Goal: Information Seeking & Learning: Learn about a topic

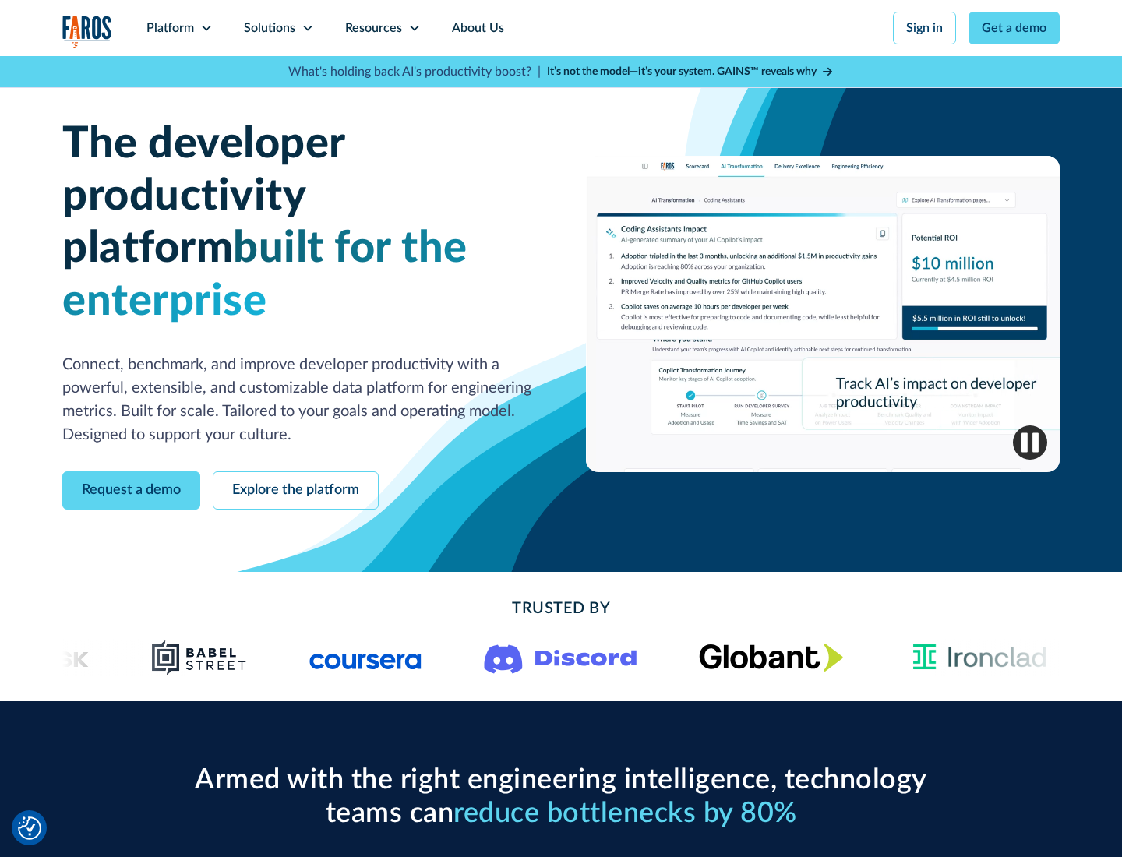
click at [206, 28] on icon at bounding box center [206, 28] width 12 height 12
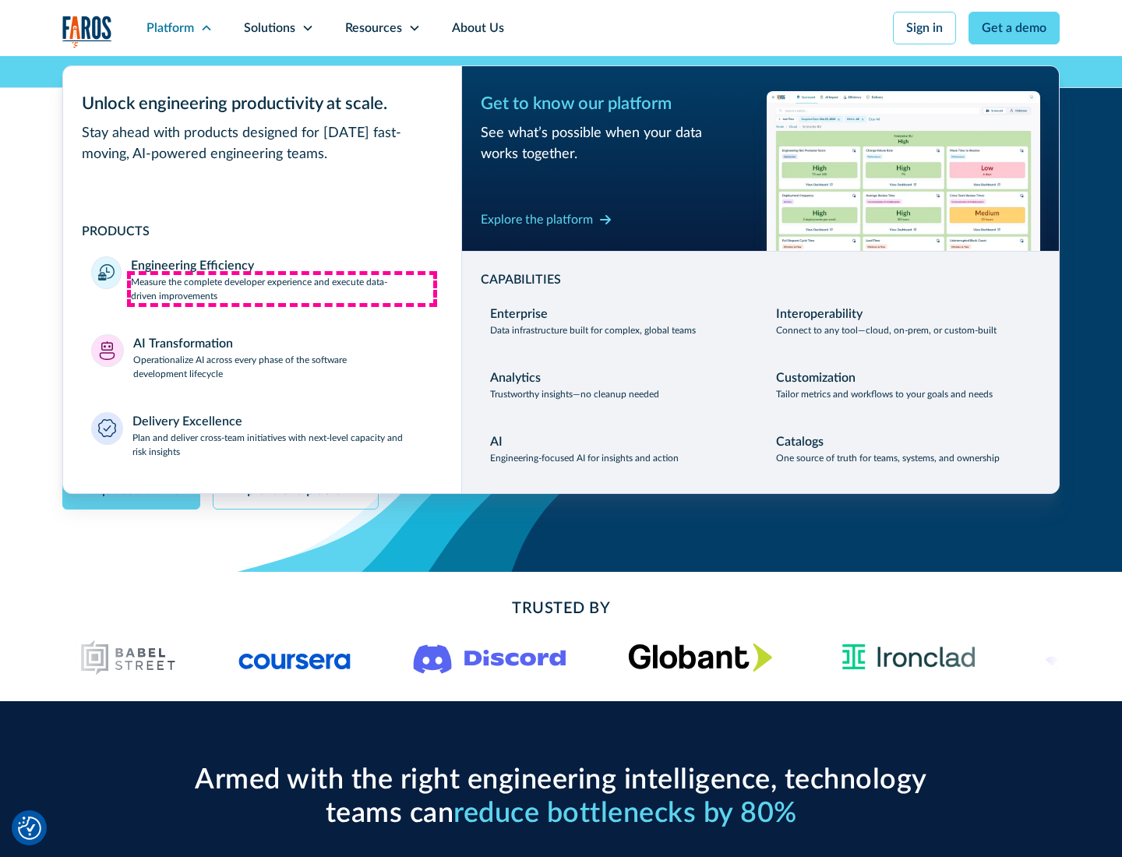
click at [282, 288] on p "Measure the complete developer experience and execute data-driven improvements" at bounding box center [282, 289] width 302 height 28
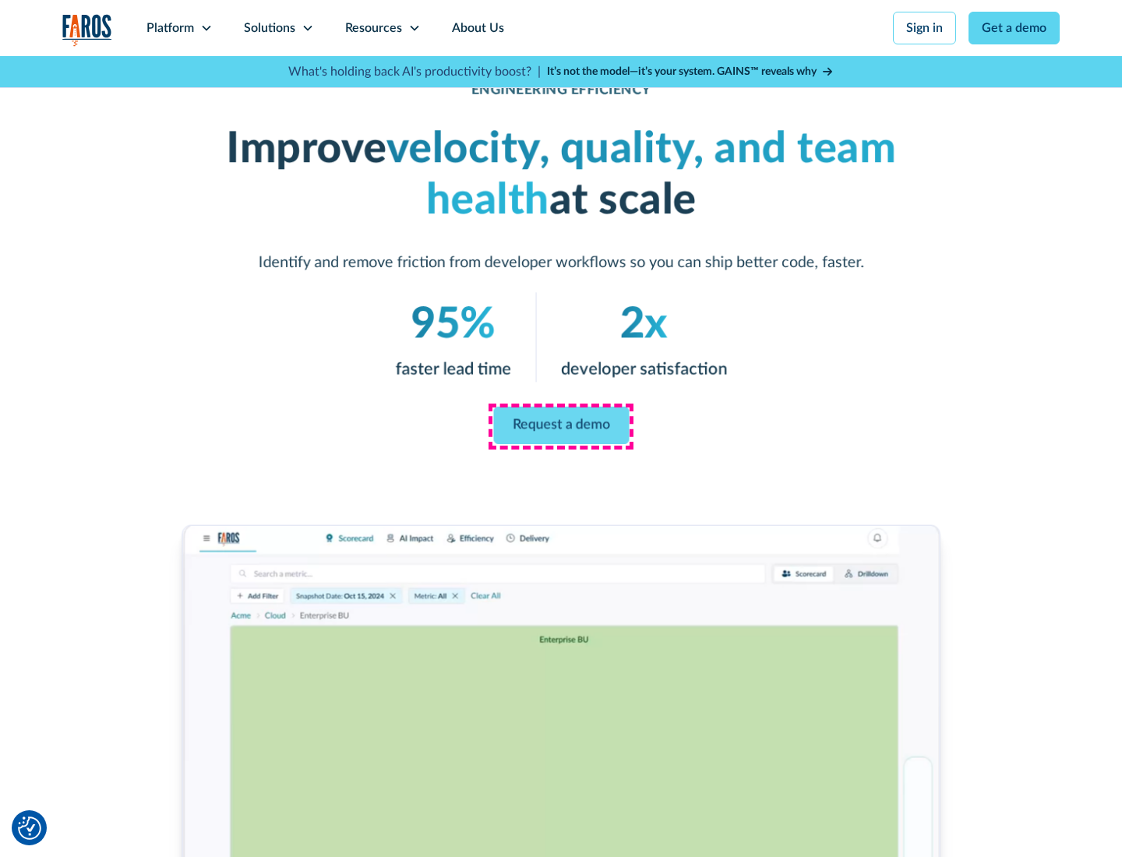
click at [561, 425] on link "Request a demo" at bounding box center [561, 425] width 136 height 37
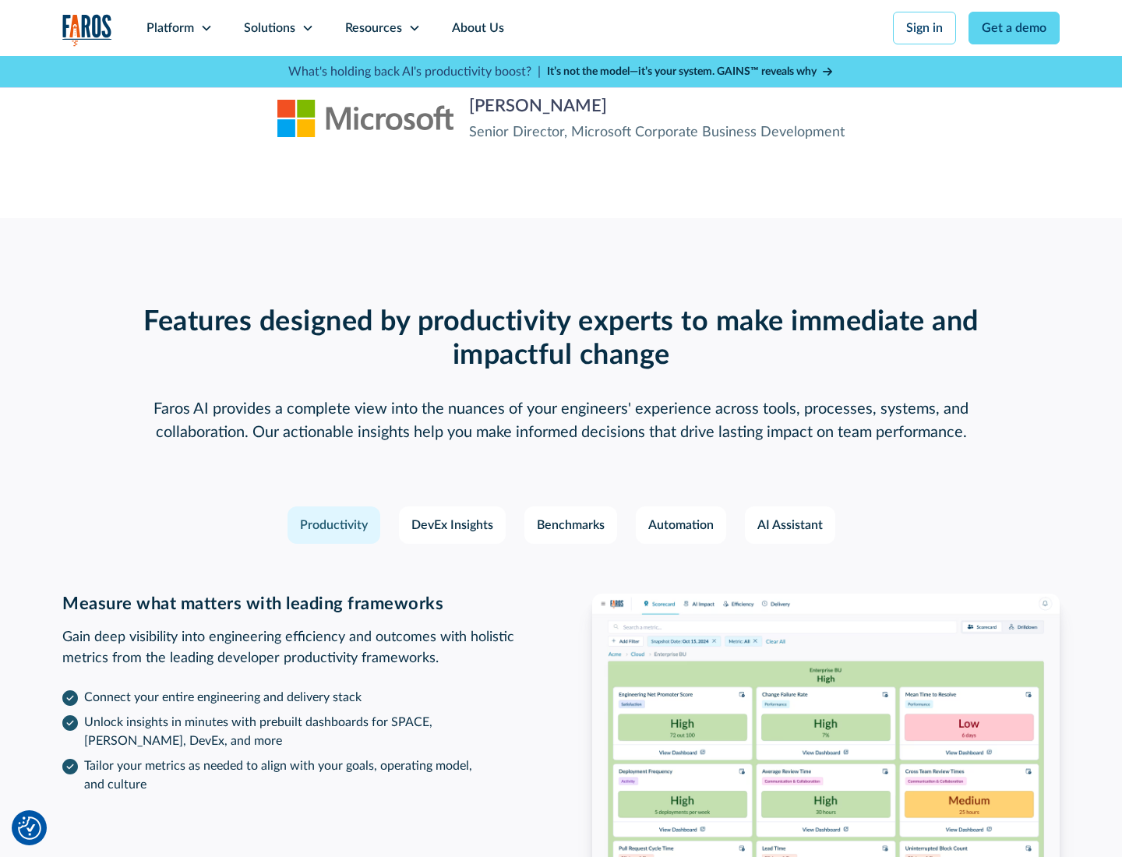
click at [206, 28] on icon at bounding box center [206, 28] width 12 height 12
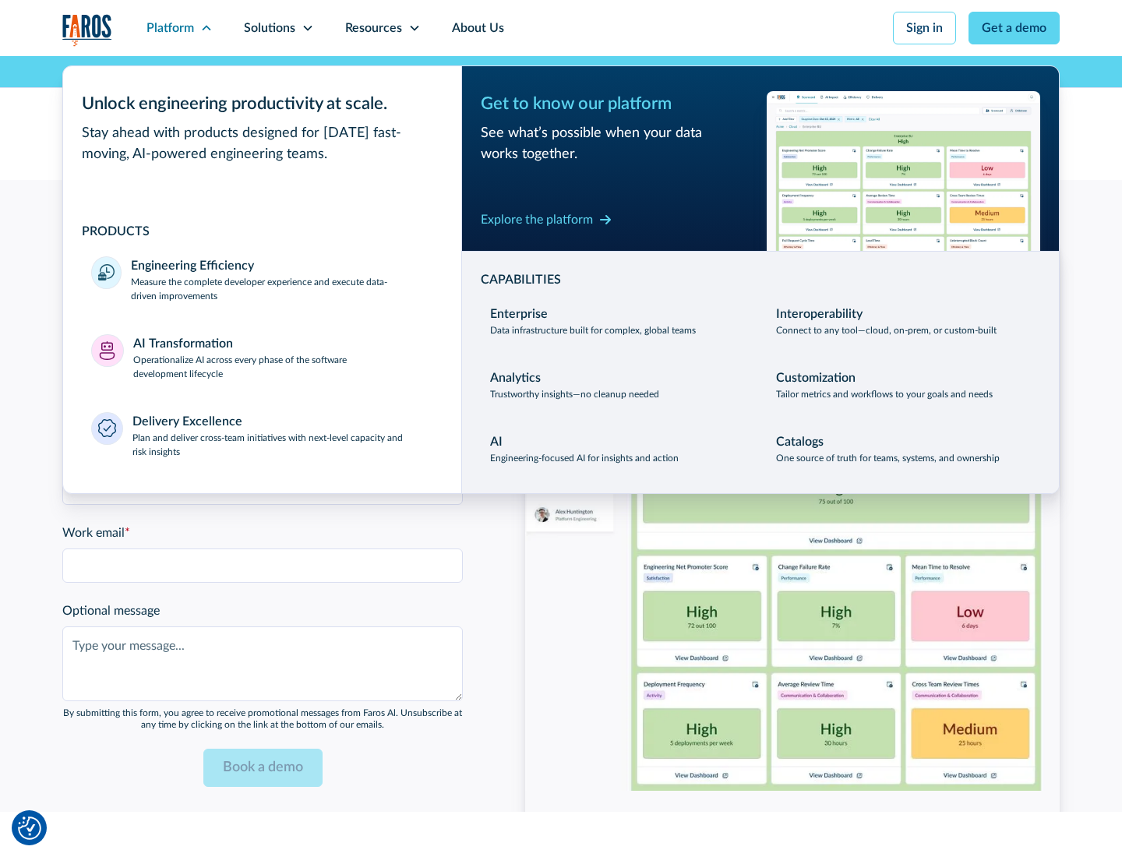
scroll to position [3418, 0]
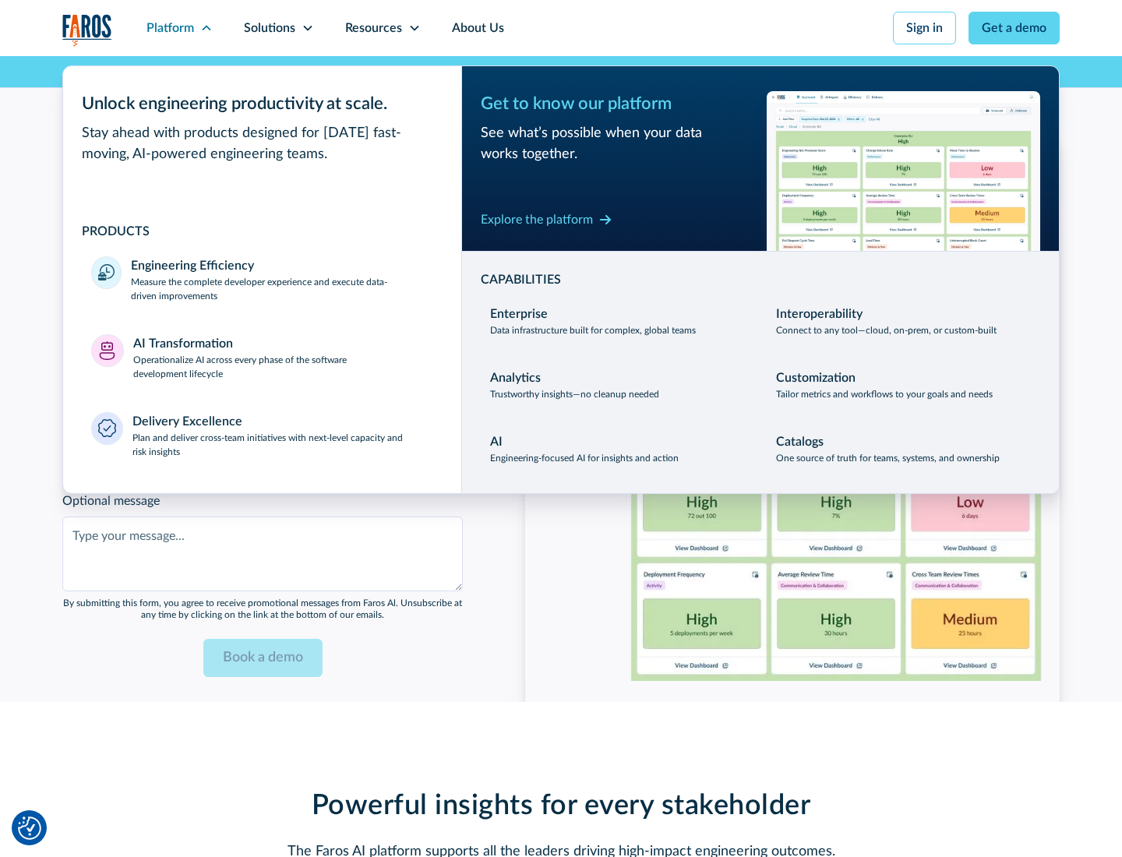
click at [283, 357] on p "Operationalize AI across every phase of the software development lifecycle" at bounding box center [283, 367] width 301 height 28
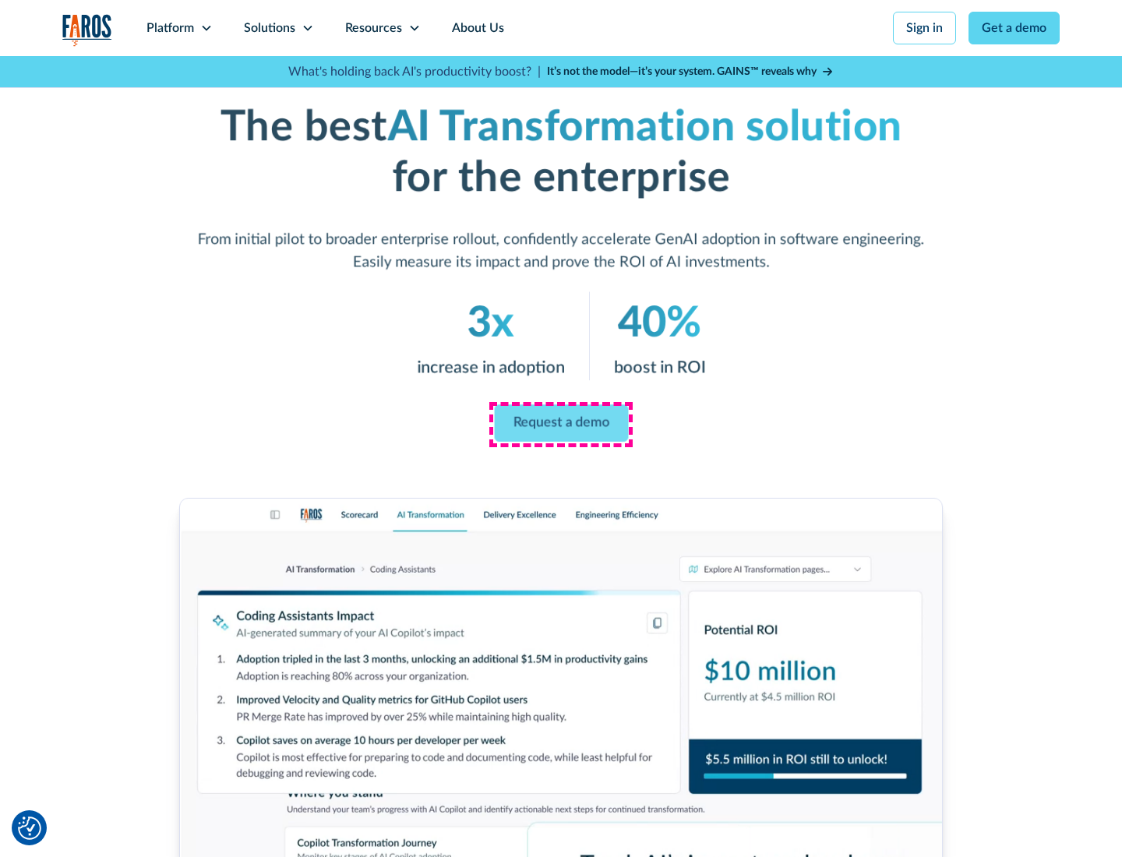
click at [561, 423] on link "Request a demo" at bounding box center [561, 423] width 134 height 37
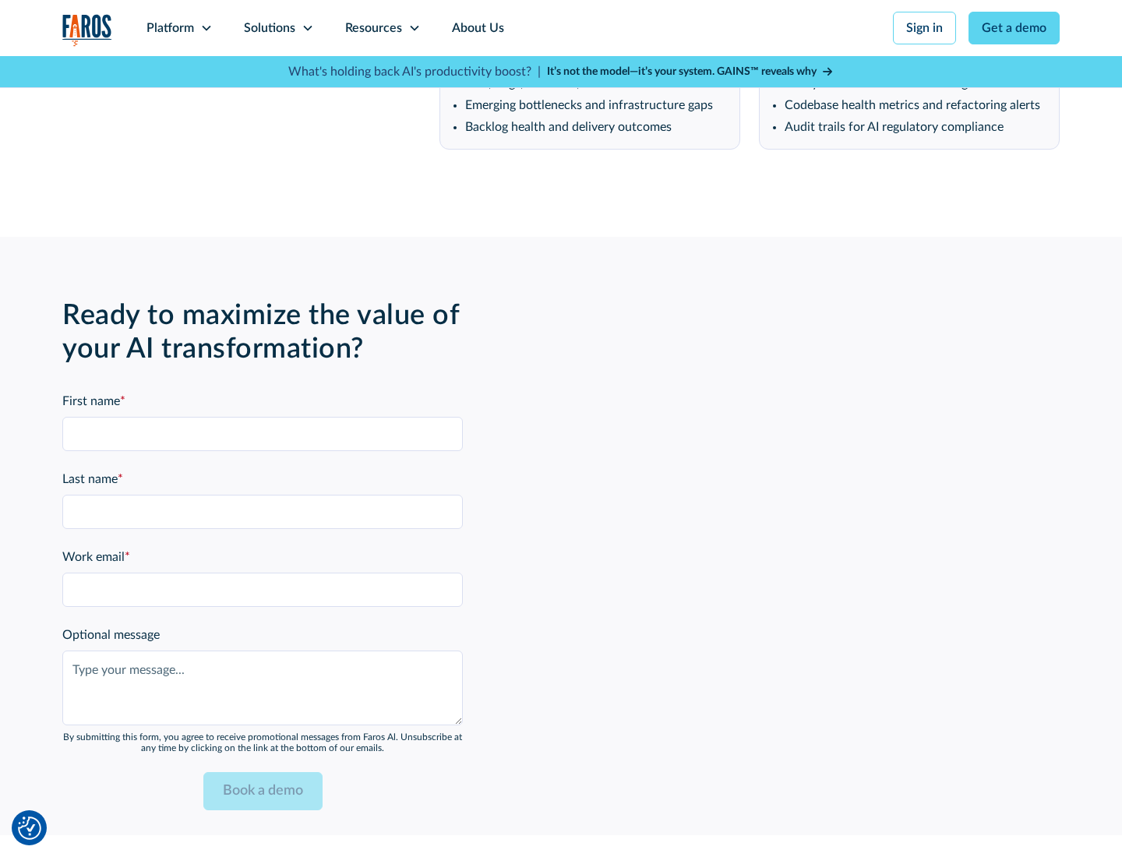
click at [179, 28] on div "Platform" at bounding box center [170, 28] width 48 height 19
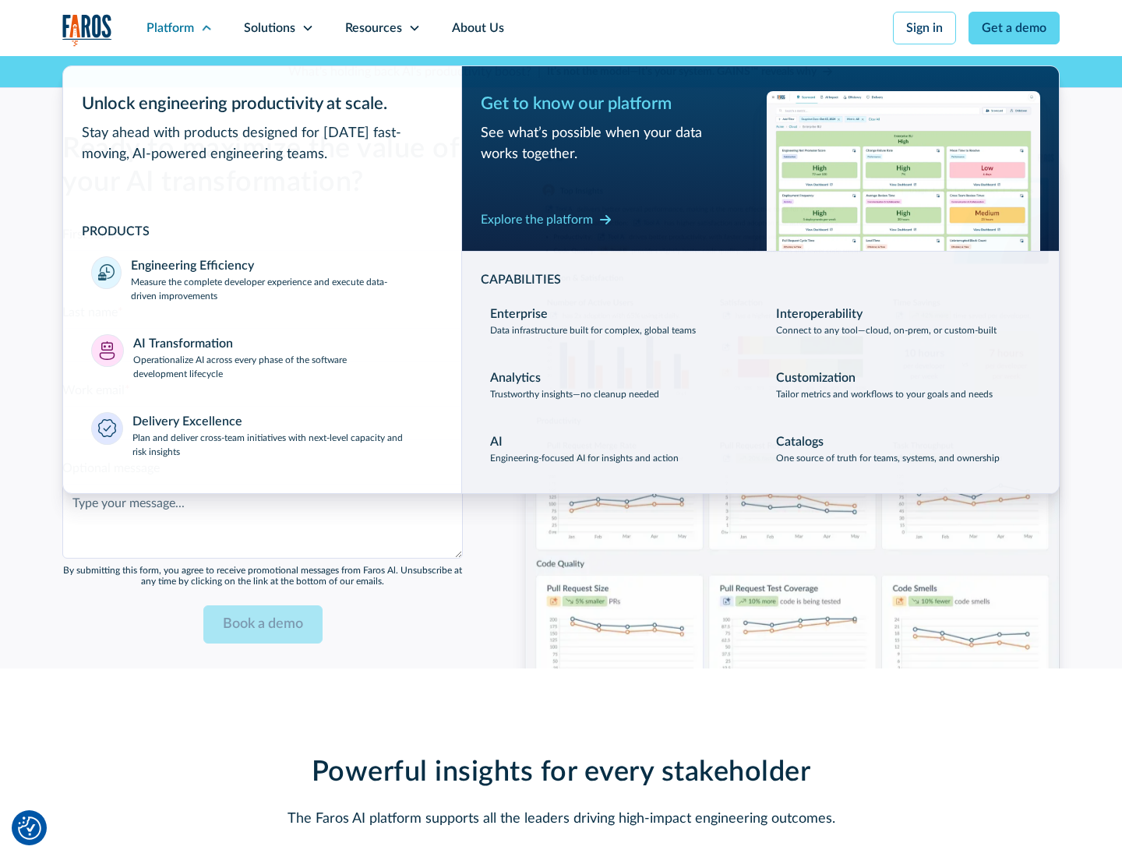
scroll to position [3793, 0]
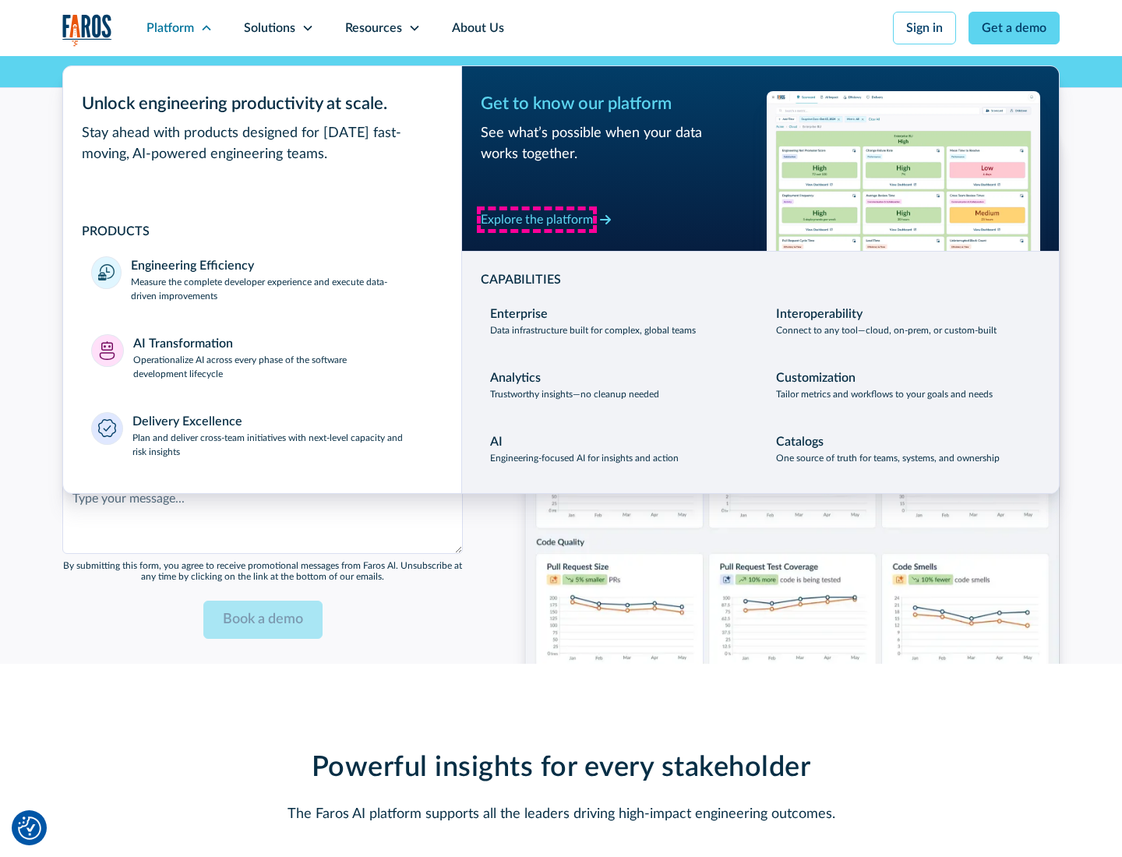
click at [537, 219] on div "Explore the platform" at bounding box center [537, 219] width 112 height 19
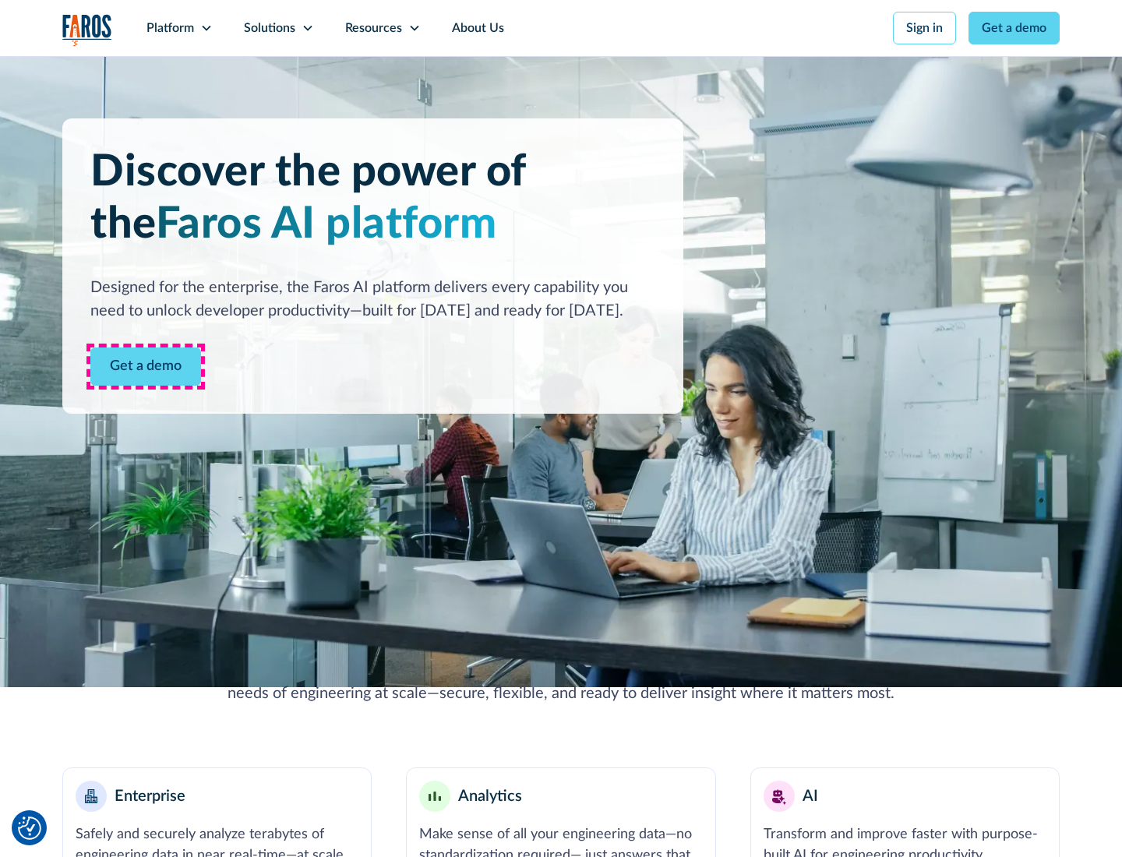
click at [146, 366] on link "Get a demo" at bounding box center [145, 366] width 111 height 38
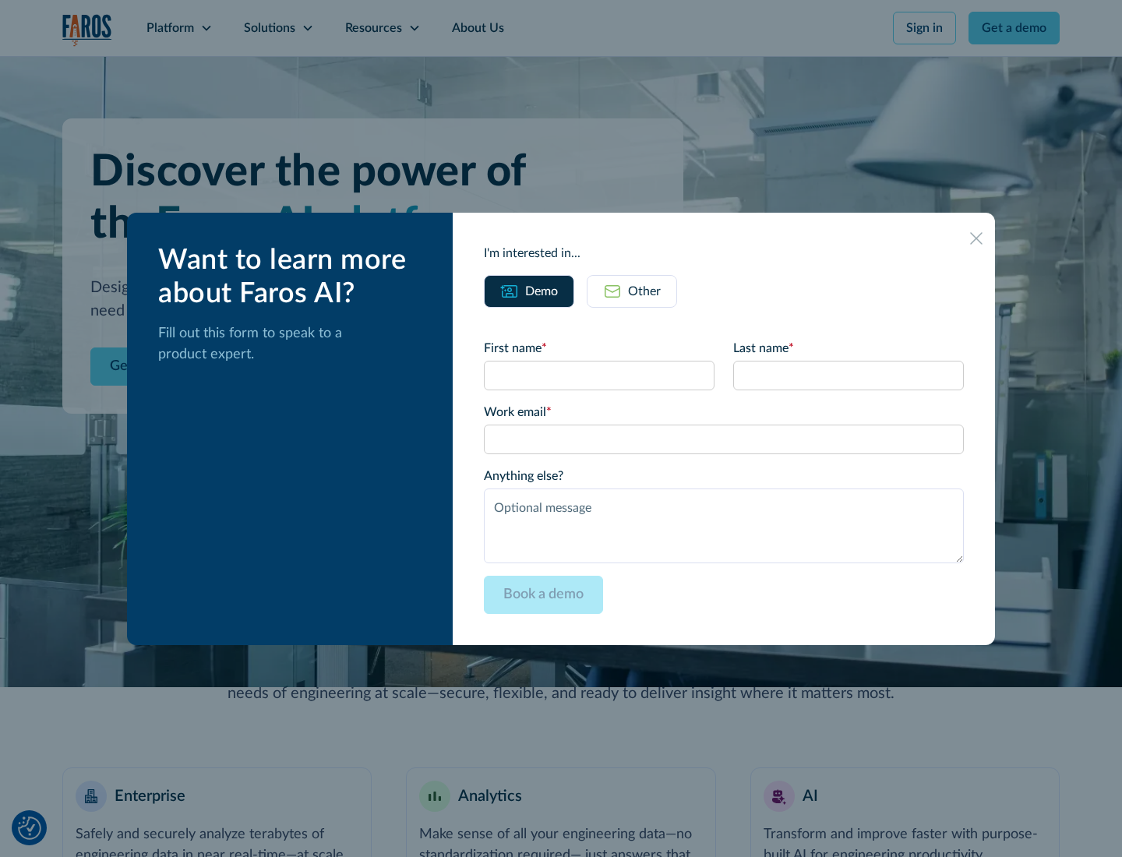
click at [644, 291] on div "Other" at bounding box center [644, 291] width 33 height 19
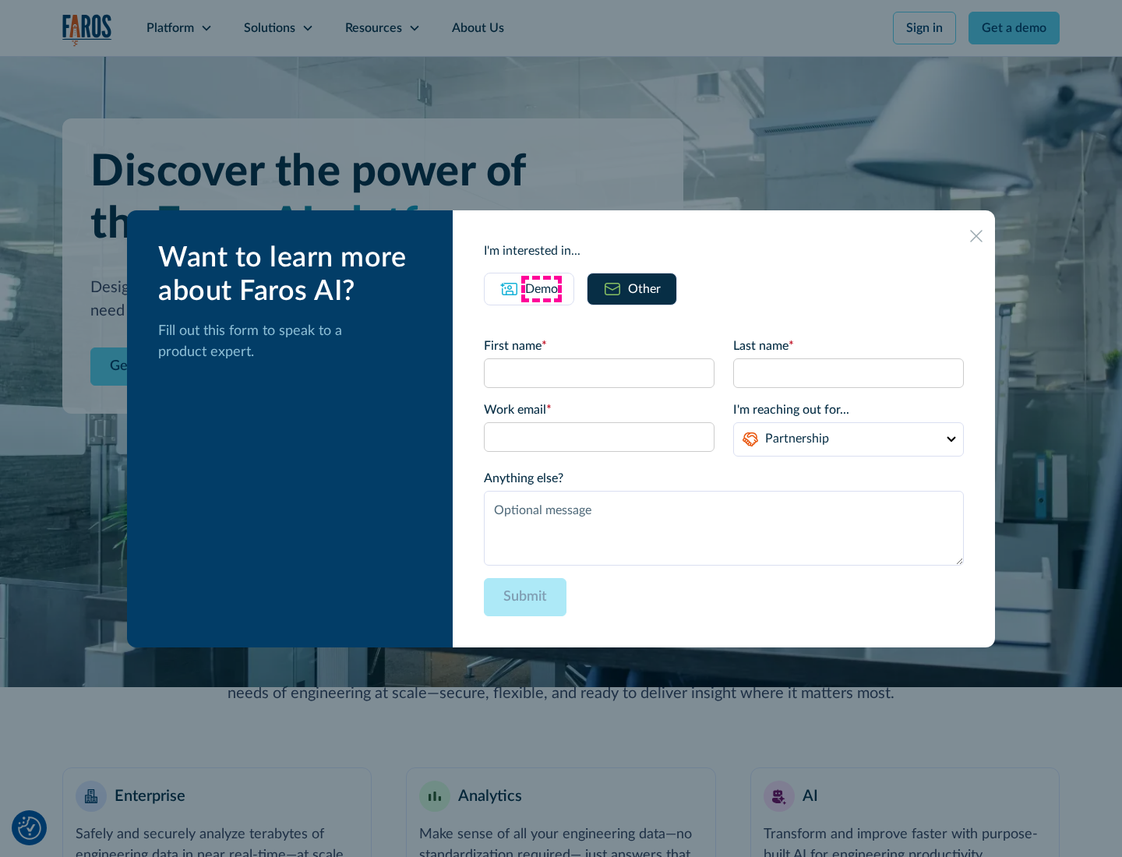
click at [541, 288] on div "Demo" at bounding box center [541, 289] width 33 height 19
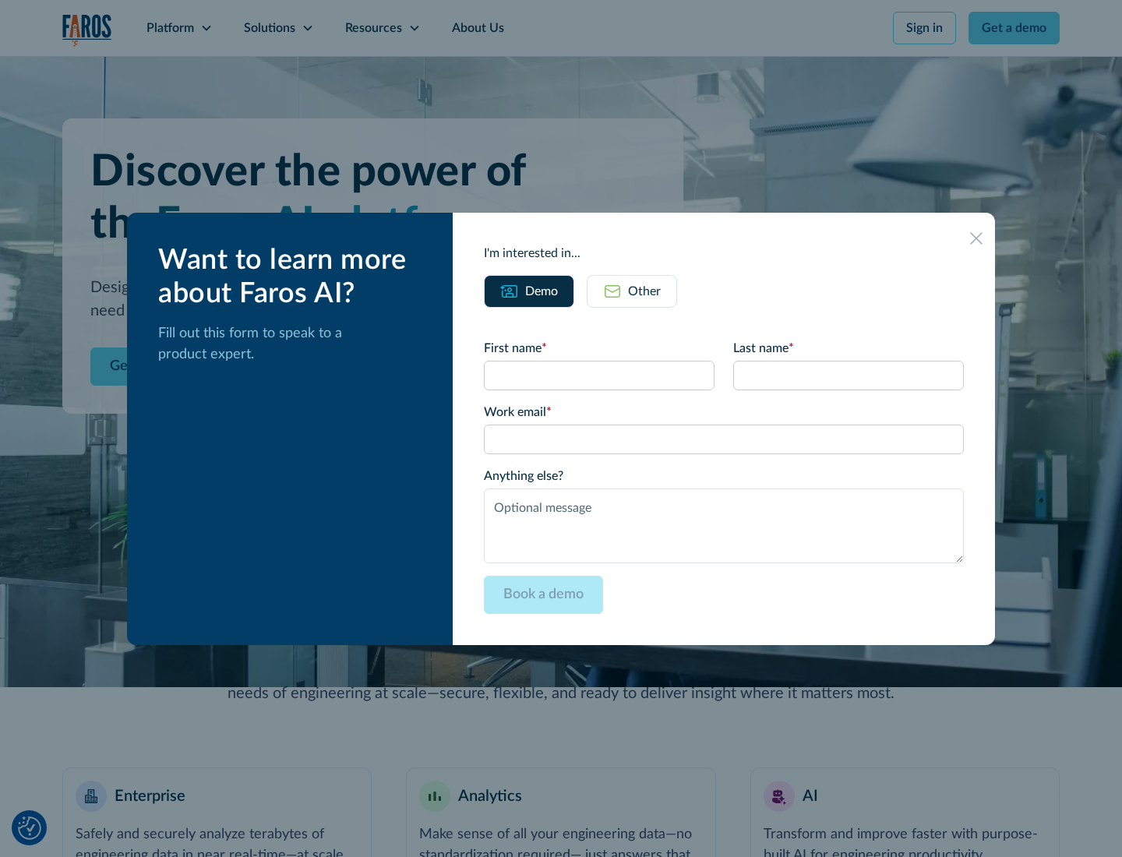
click at [976, 238] on icon at bounding box center [976, 238] width 12 height 12
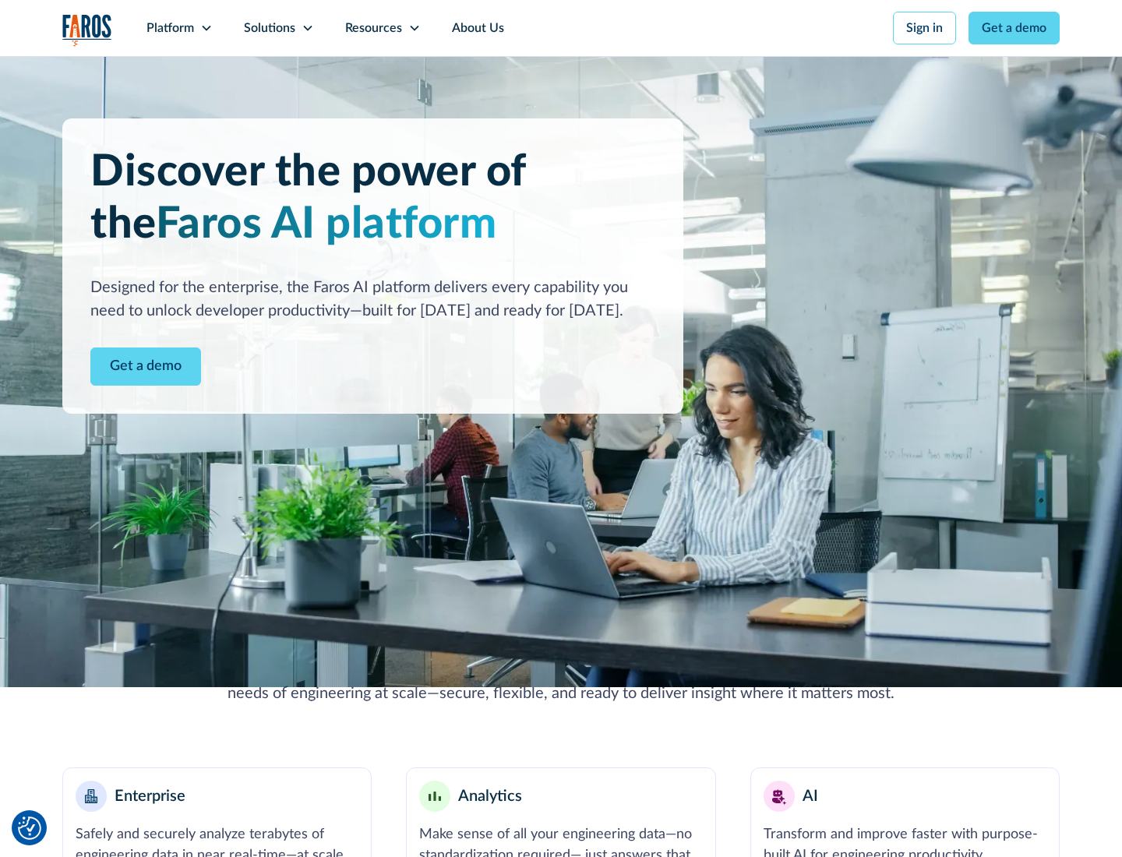
click at [206, 28] on icon at bounding box center [206, 28] width 12 height 12
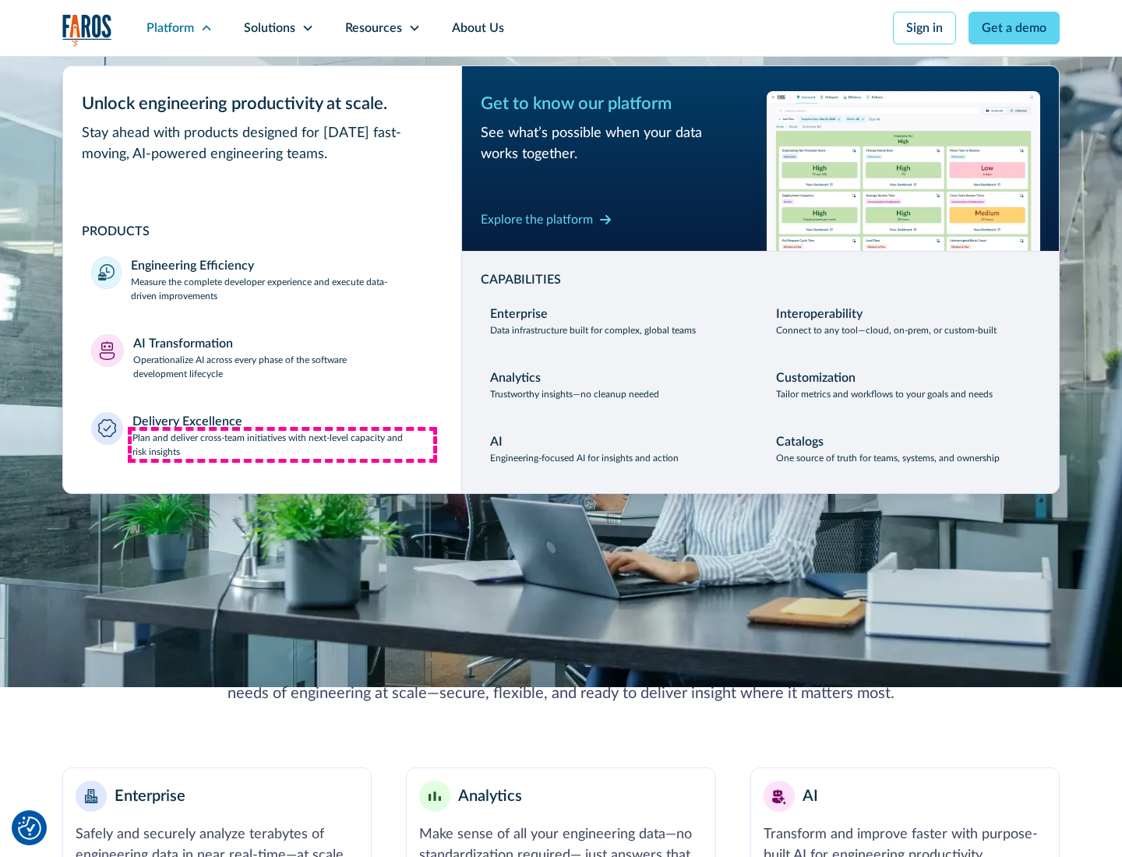
click at [282, 444] on p "Plan and deliver cross-team initiatives with next-level capacity and risk insig…" at bounding box center [283, 445] width 302 height 28
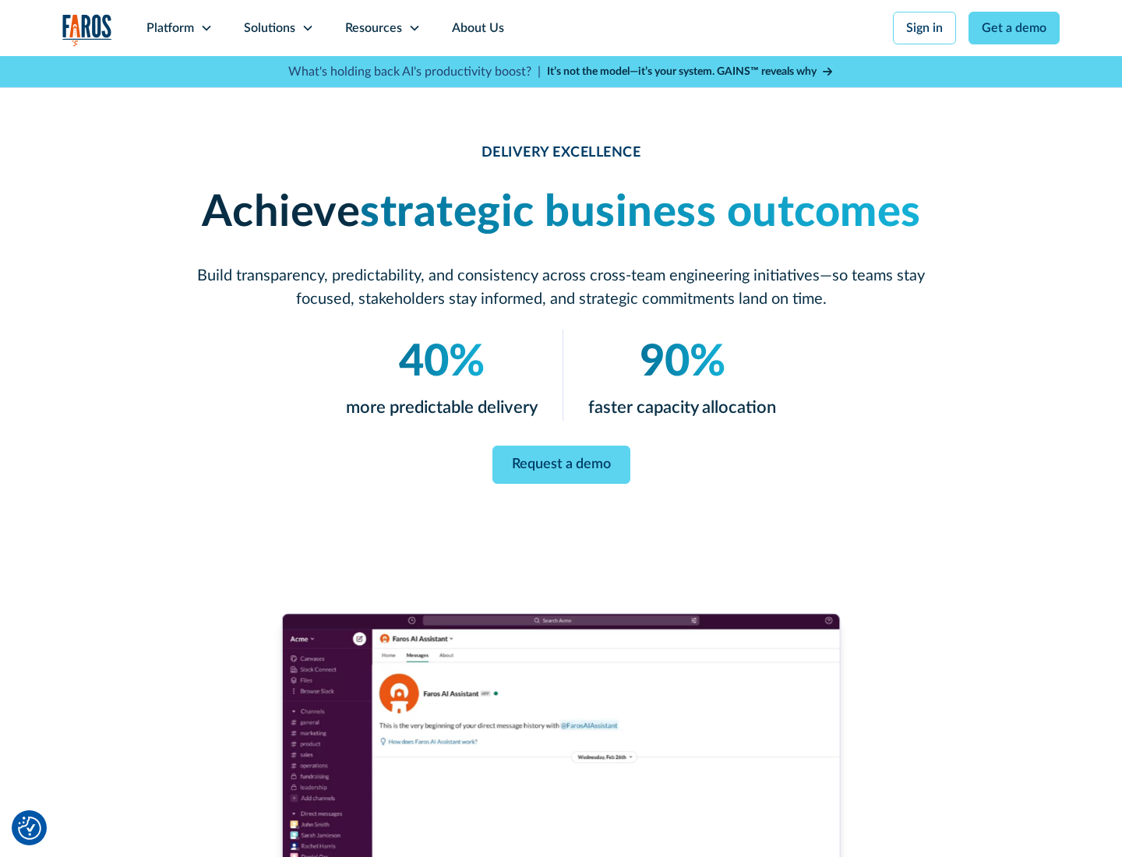
click at [307, 28] on icon at bounding box center [308, 28] width 12 height 12
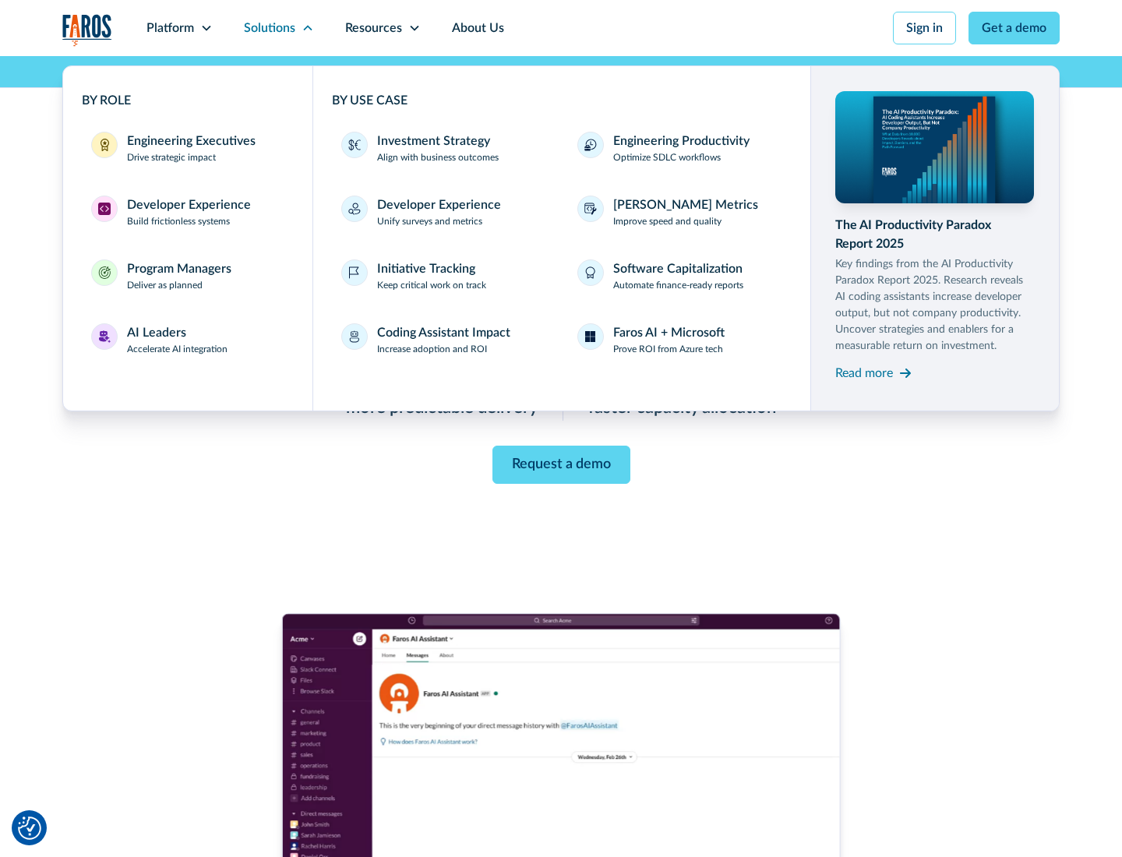
click at [187, 148] on div "Engineering Executives" at bounding box center [191, 141] width 129 height 19
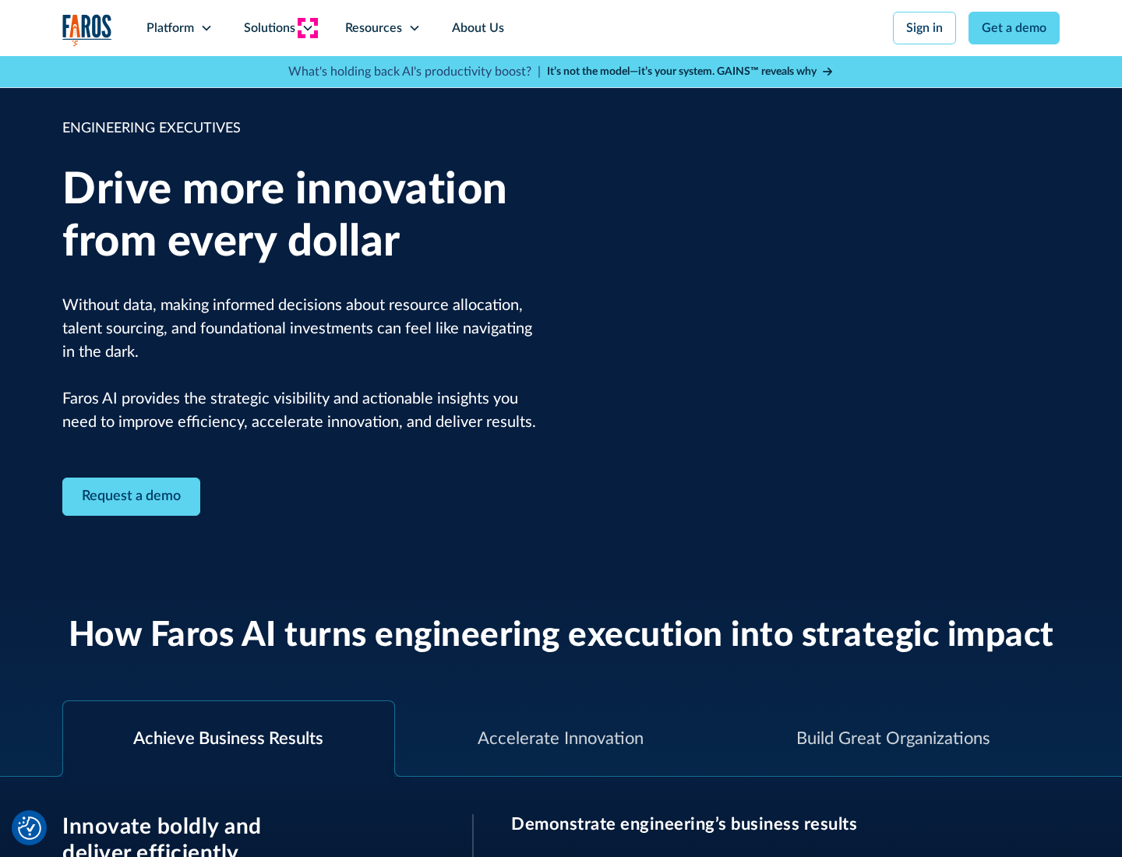
click at [307, 28] on icon at bounding box center [308, 28] width 12 height 12
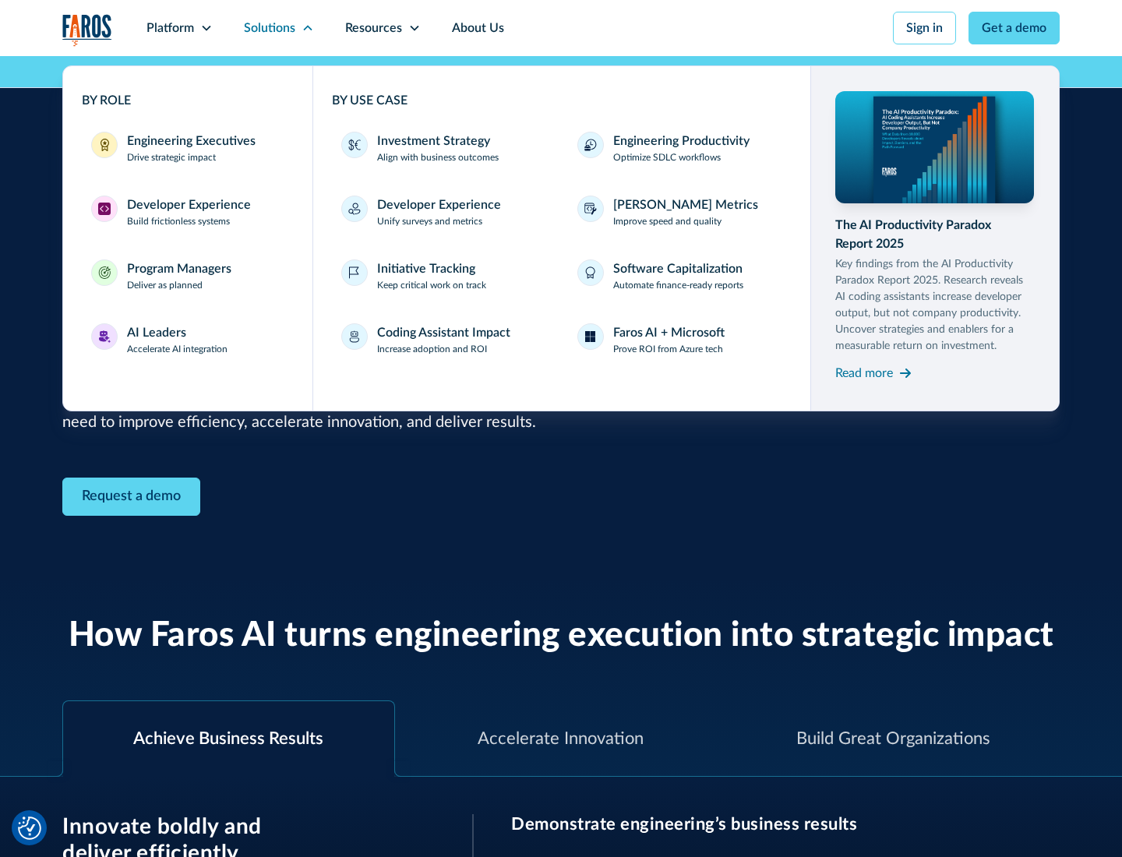
click at [187, 205] on div "Developer Experience" at bounding box center [189, 205] width 124 height 19
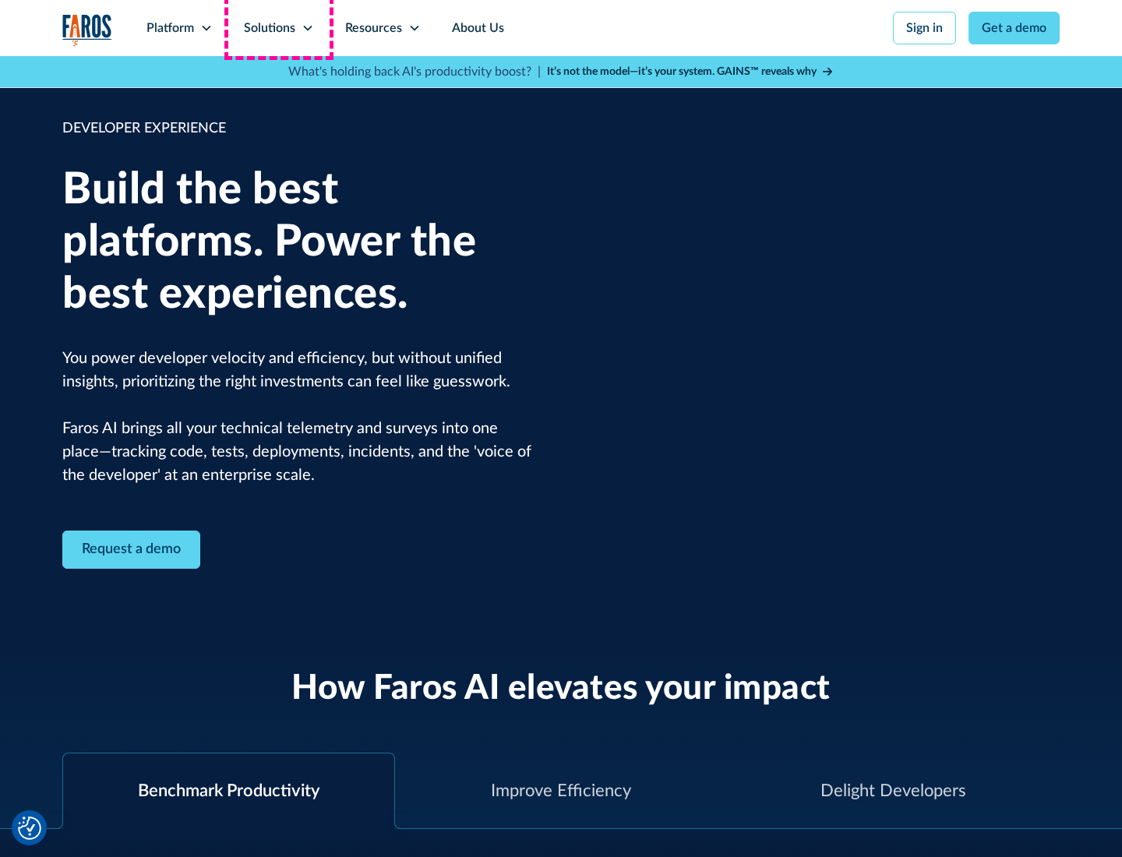
click at [278, 28] on div "Solutions" at bounding box center [269, 28] width 51 height 19
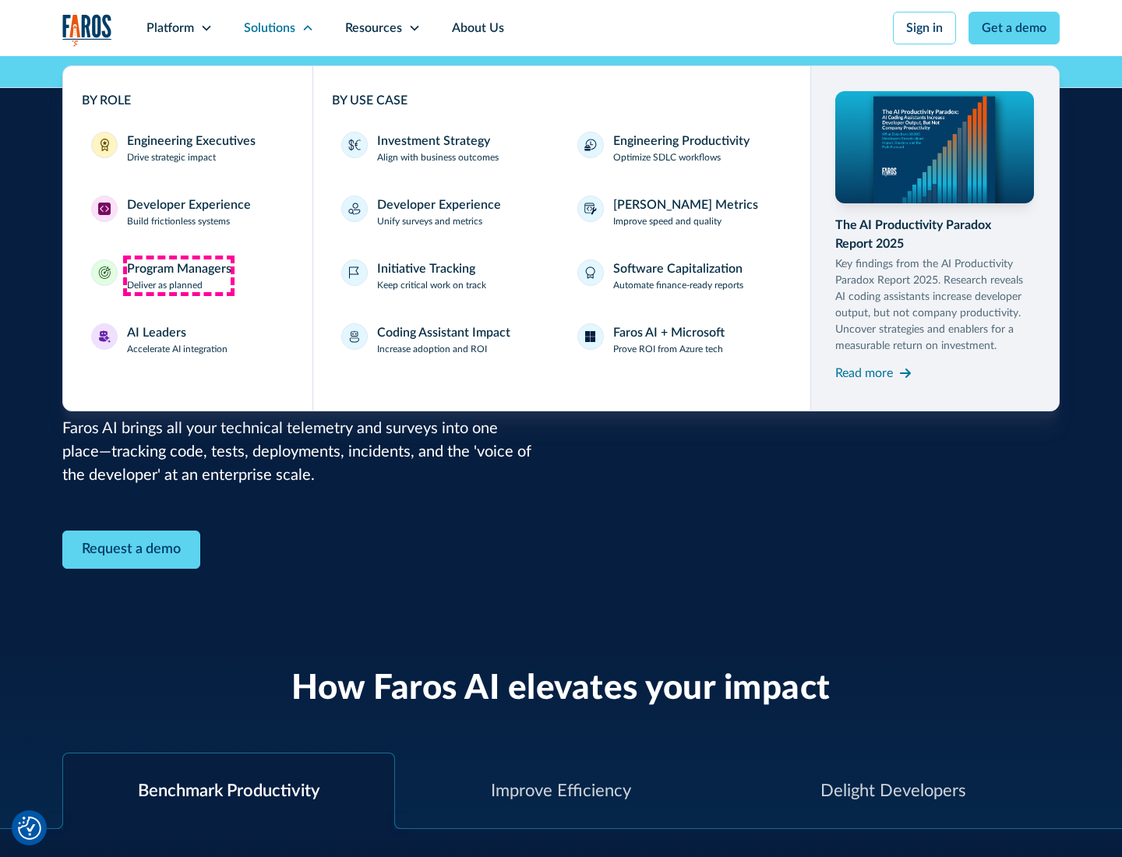
click at [178, 276] on div "Program Managers" at bounding box center [179, 268] width 104 height 19
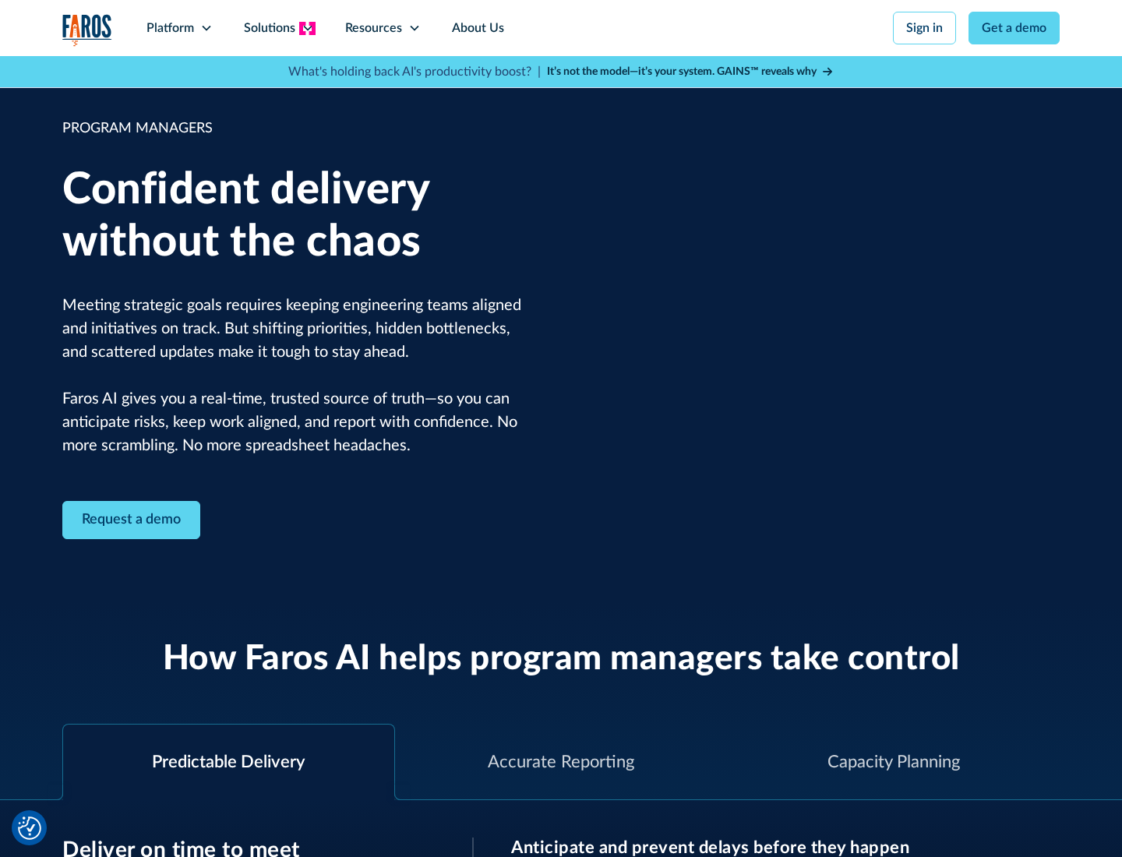
click at [307, 28] on icon at bounding box center [308, 28] width 12 height 12
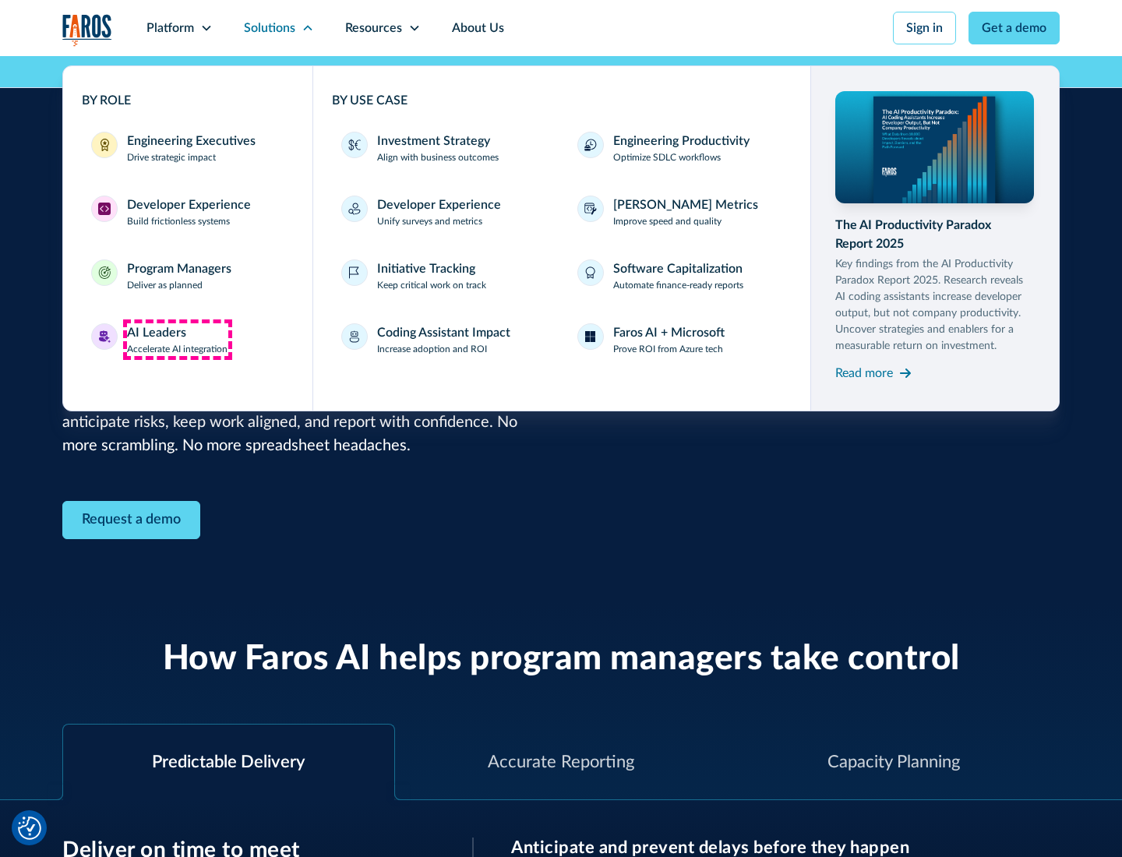
click at [178, 340] on div "AI Leaders" at bounding box center [156, 332] width 59 height 19
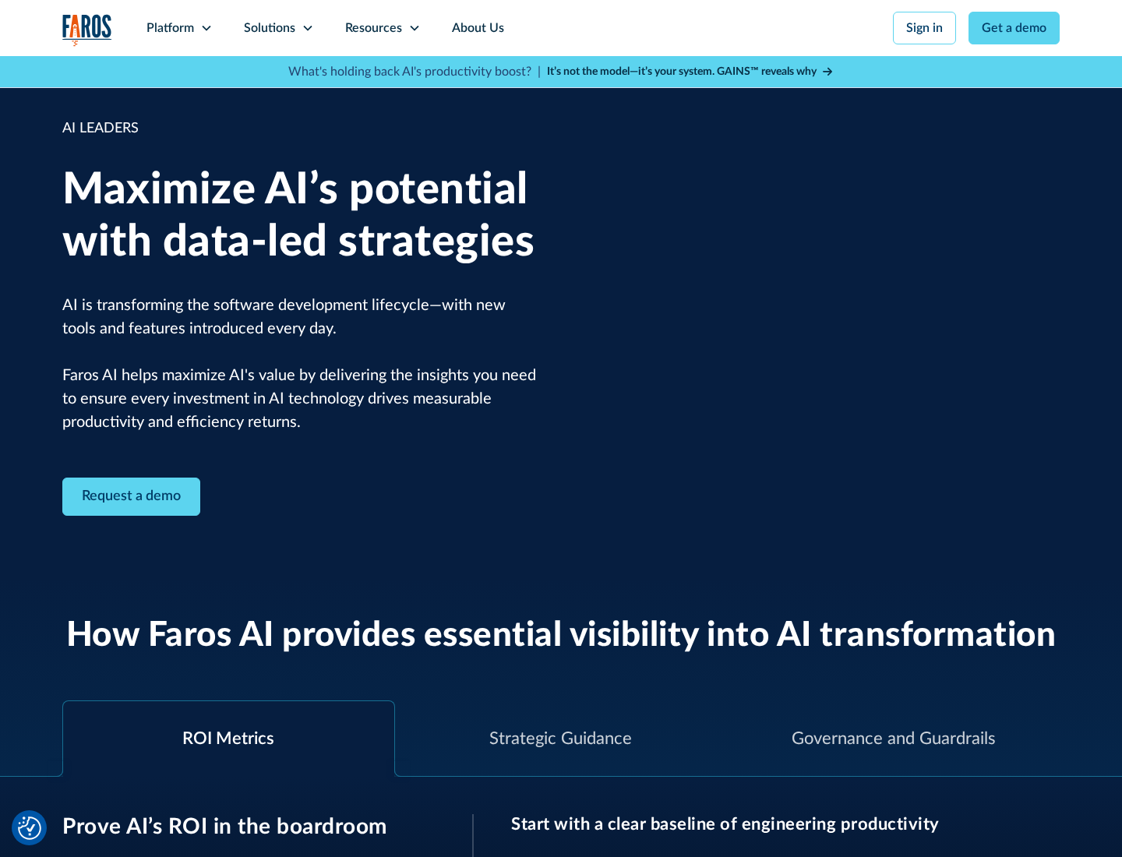
click at [307, 28] on icon at bounding box center [308, 28] width 12 height 12
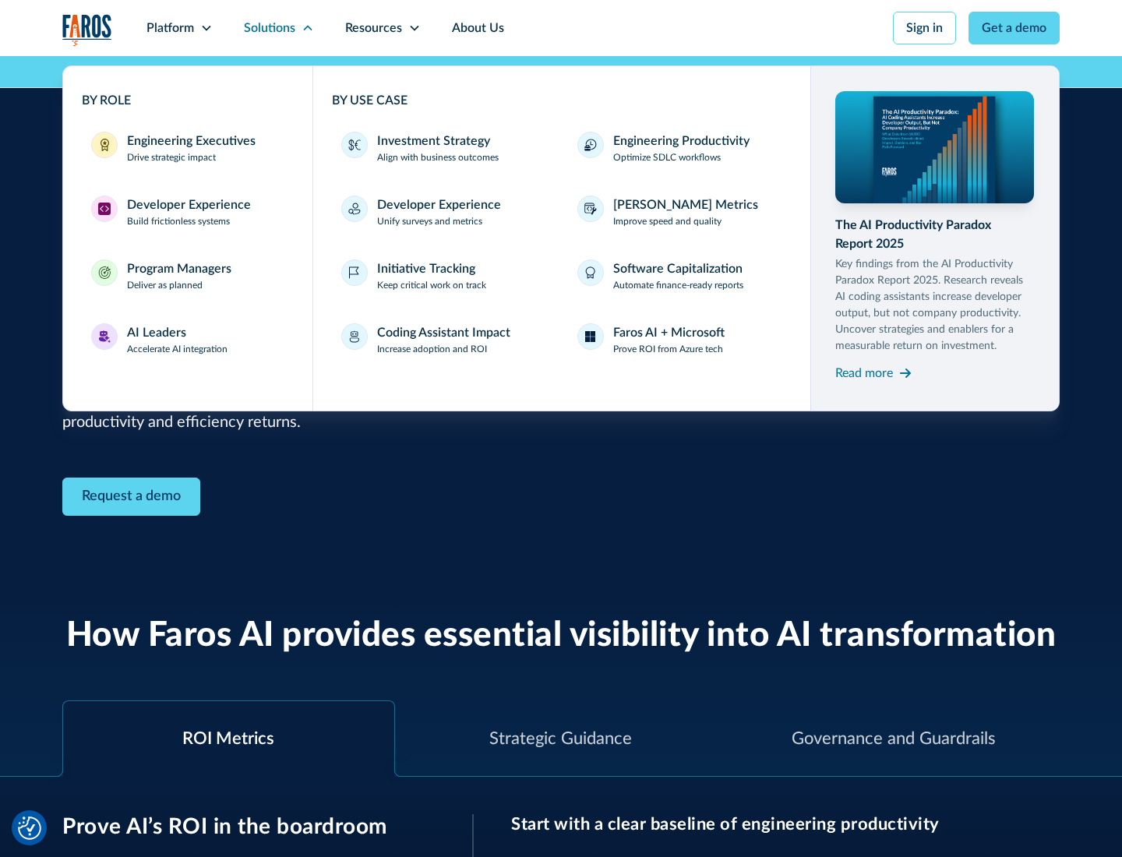
click at [432, 141] on div "Investment Strategy" at bounding box center [433, 141] width 113 height 19
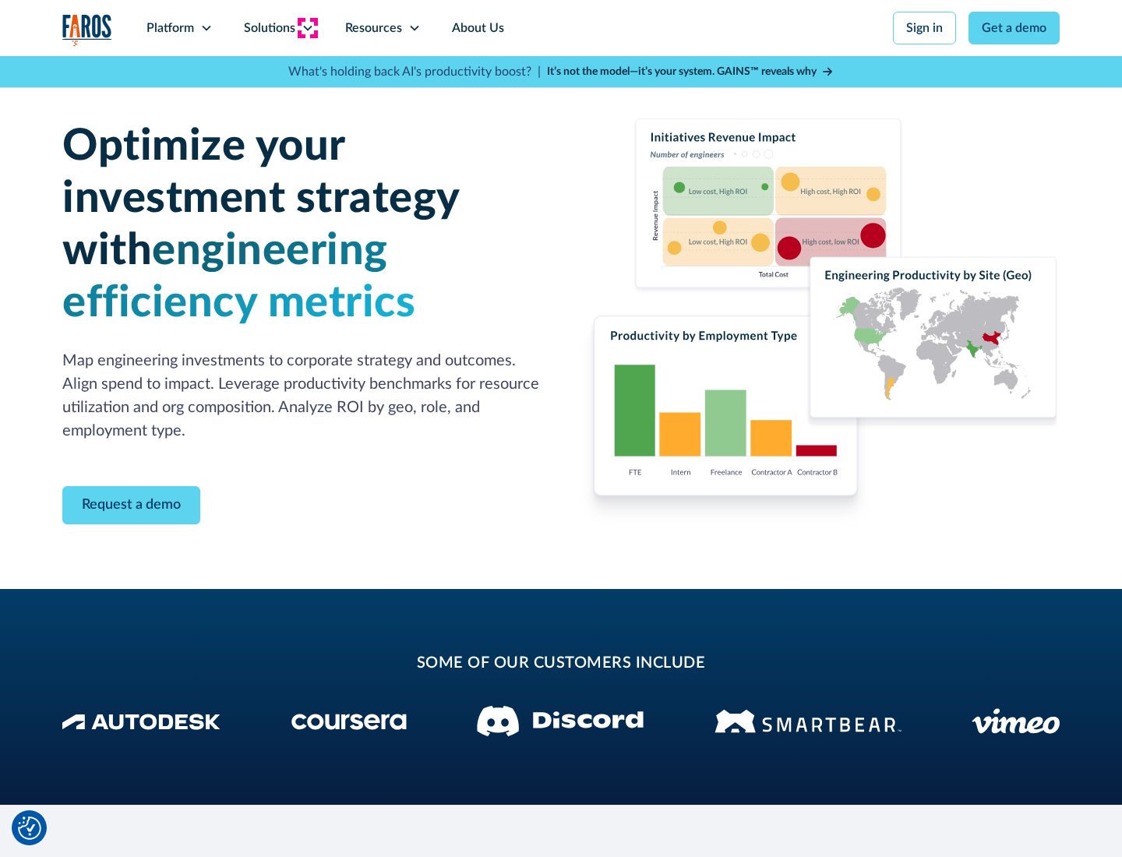
click at [307, 28] on icon at bounding box center [308, 28] width 12 height 12
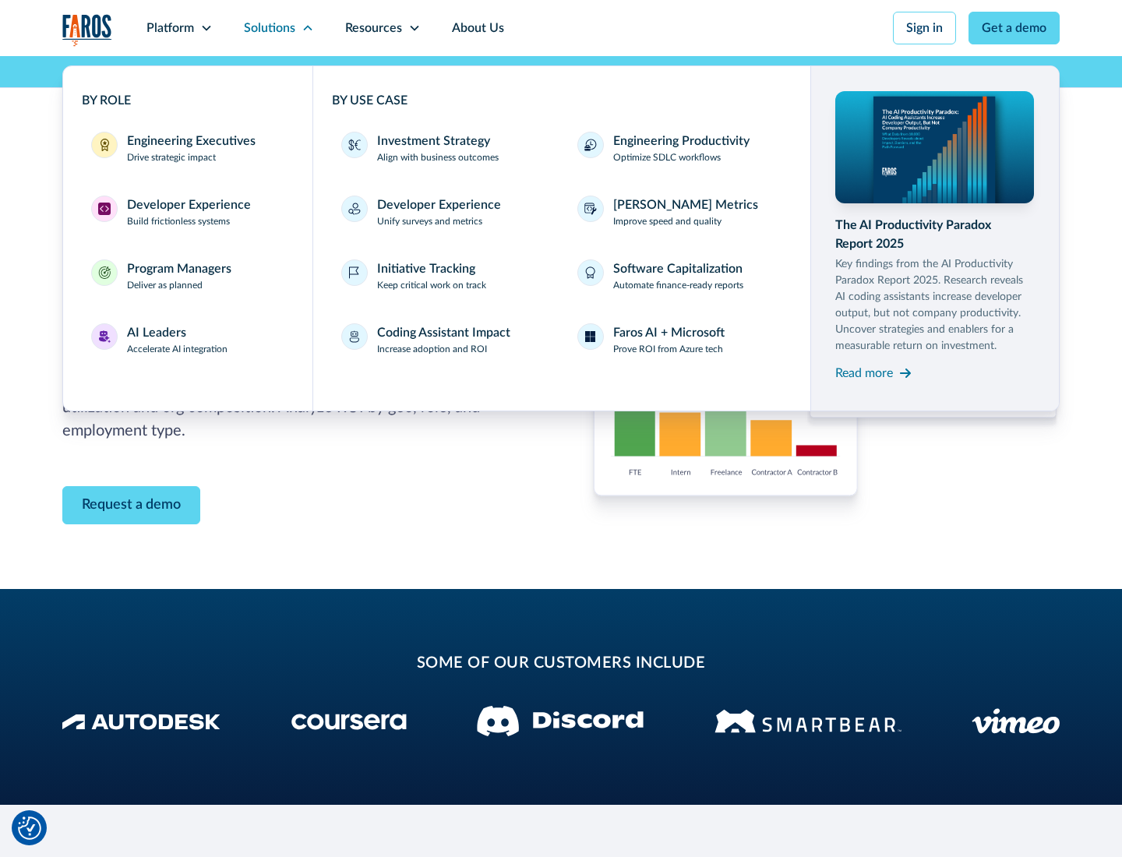
click at [668, 349] on p "Prove ROI from Azure tech" at bounding box center [668, 349] width 110 height 14
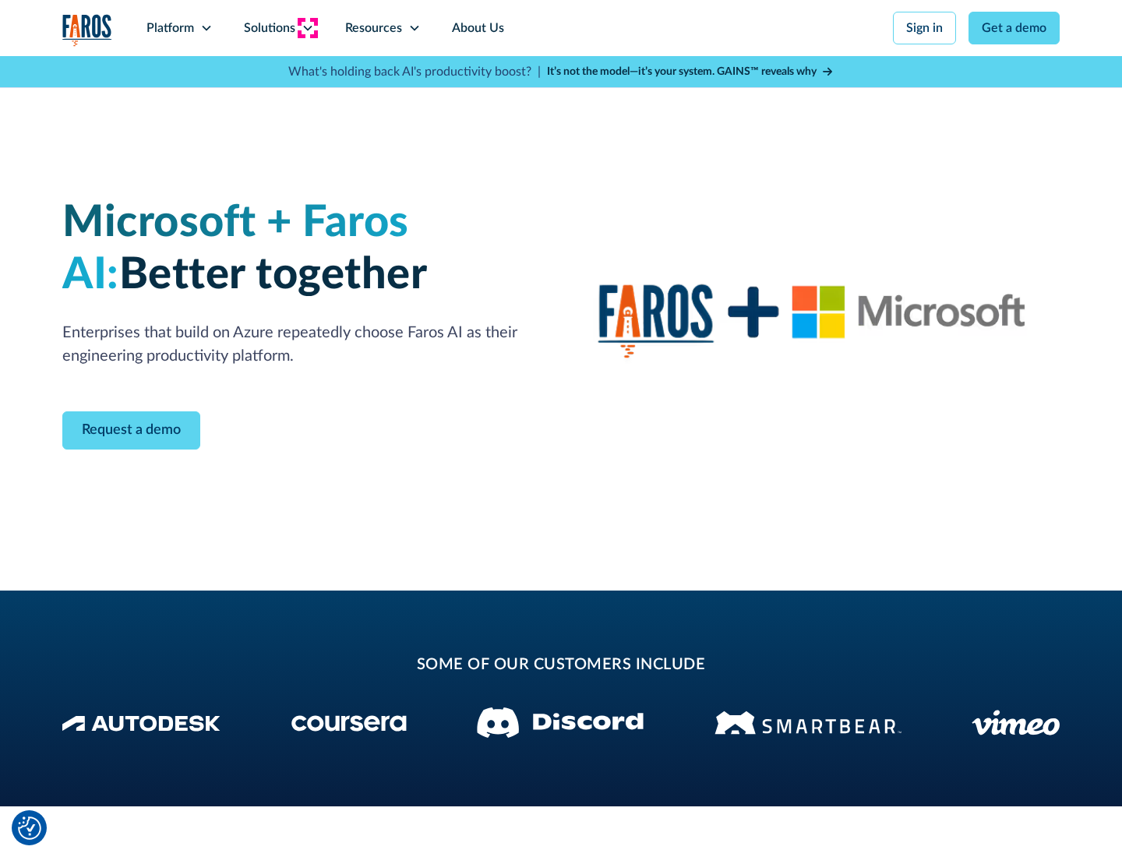
click at [307, 28] on icon at bounding box center [308, 28] width 12 height 12
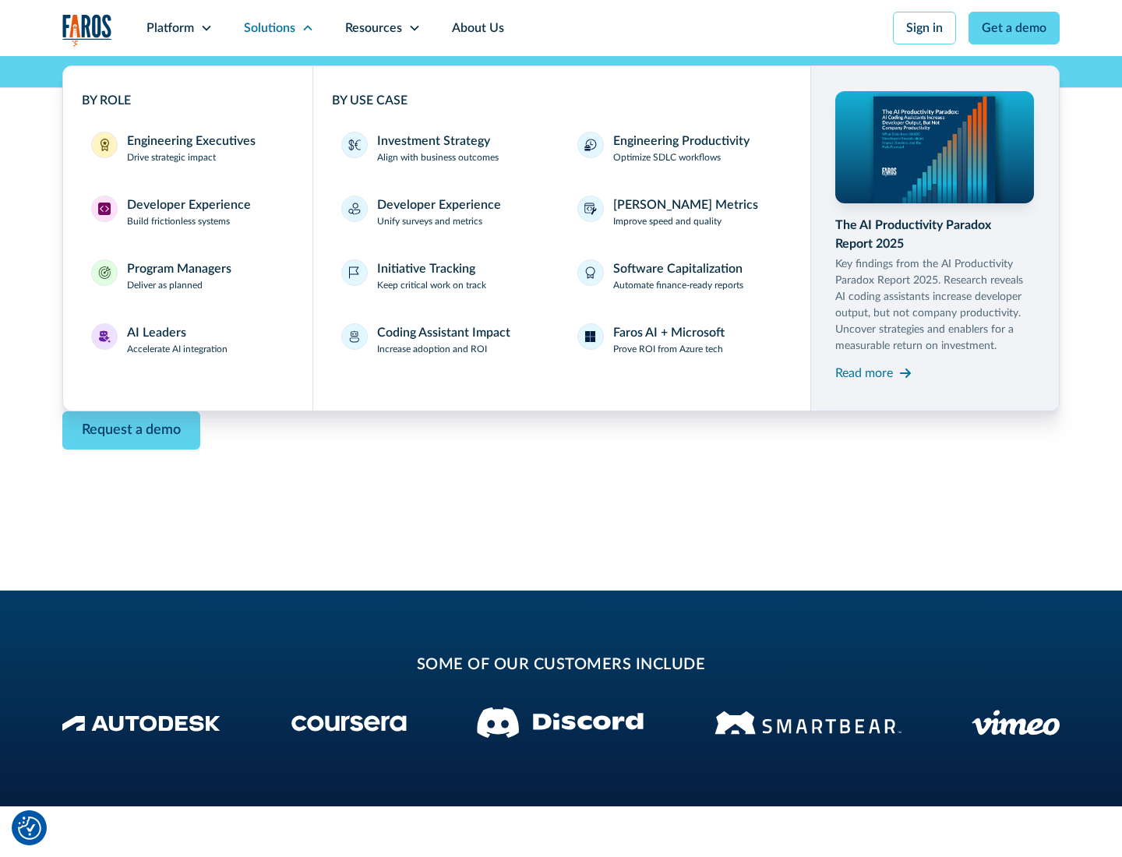
click at [864, 372] on div "Read more" at bounding box center [864, 373] width 58 height 19
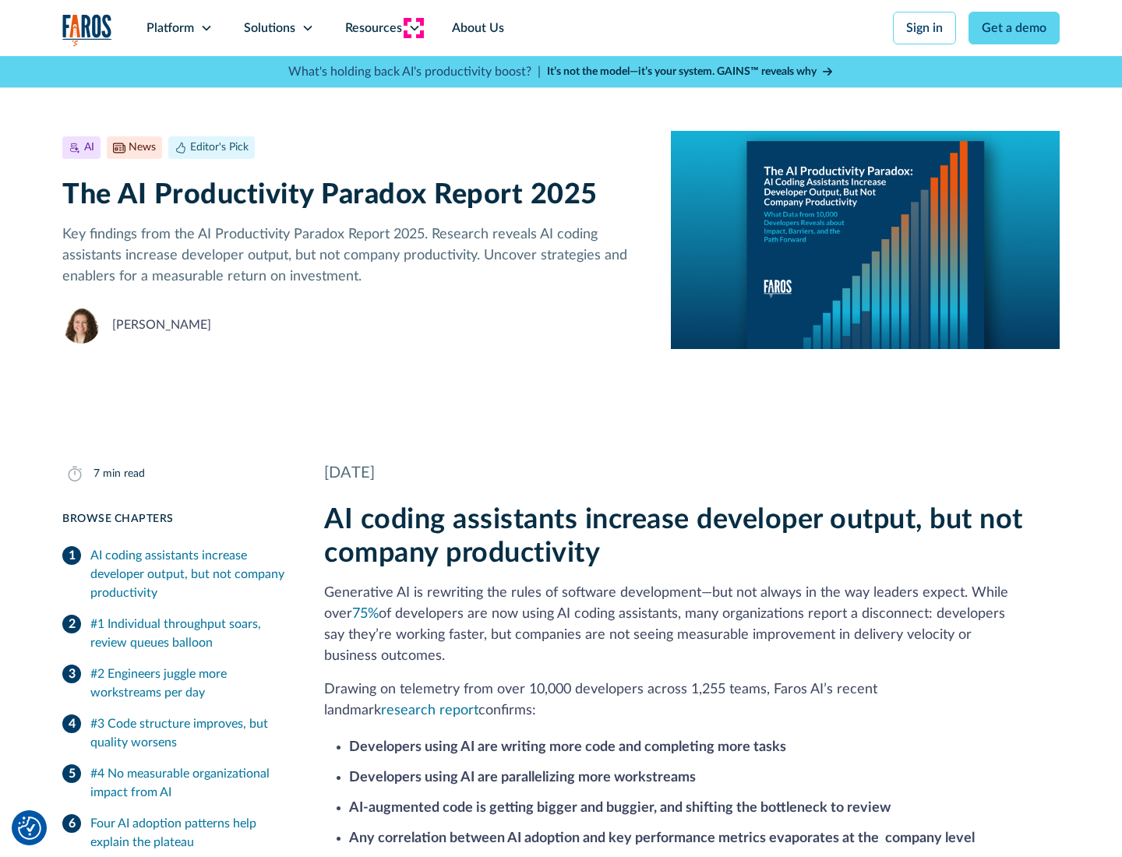
click at [413, 28] on icon at bounding box center [414, 28] width 12 height 12
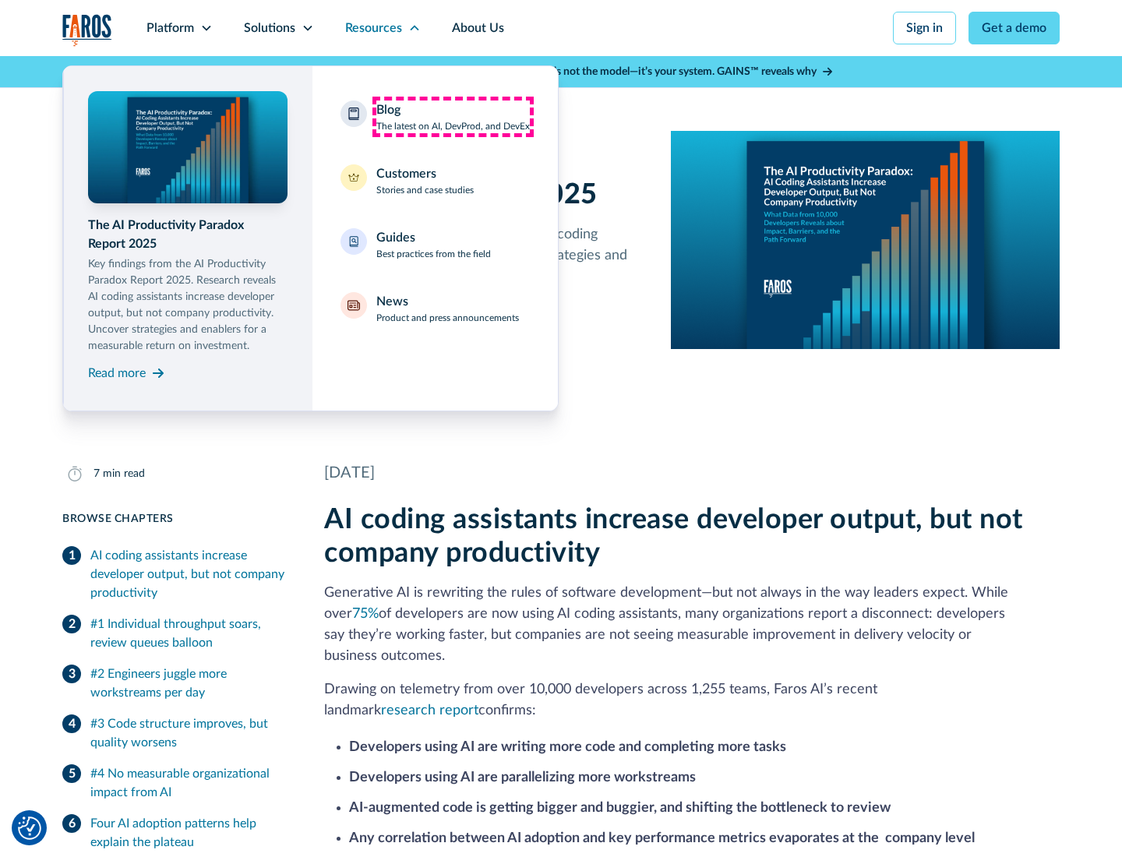
click at [453, 117] on div "Blog The latest on AI, DevProd, and DevEx" at bounding box center [452, 117] width 153 height 33
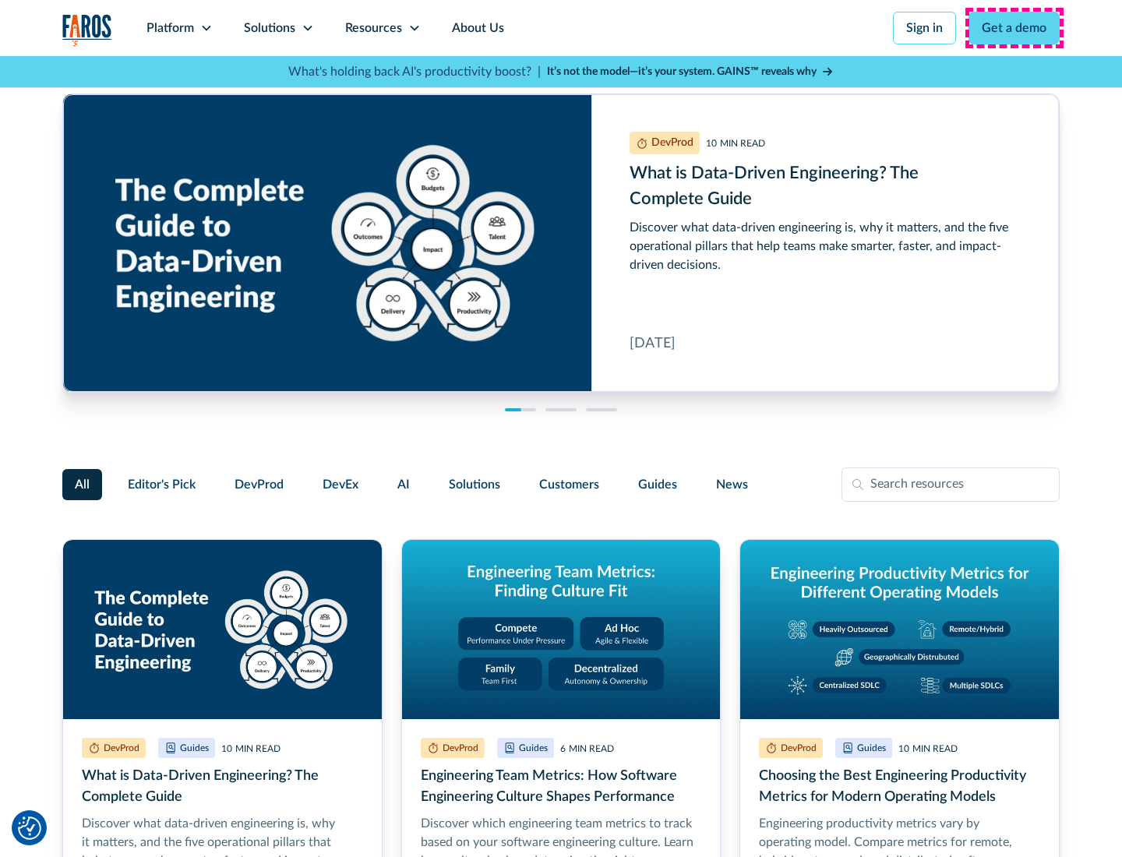
click at [1014, 28] on link "Get a demo" at bounding box center [1013, 28] width 91 height 33
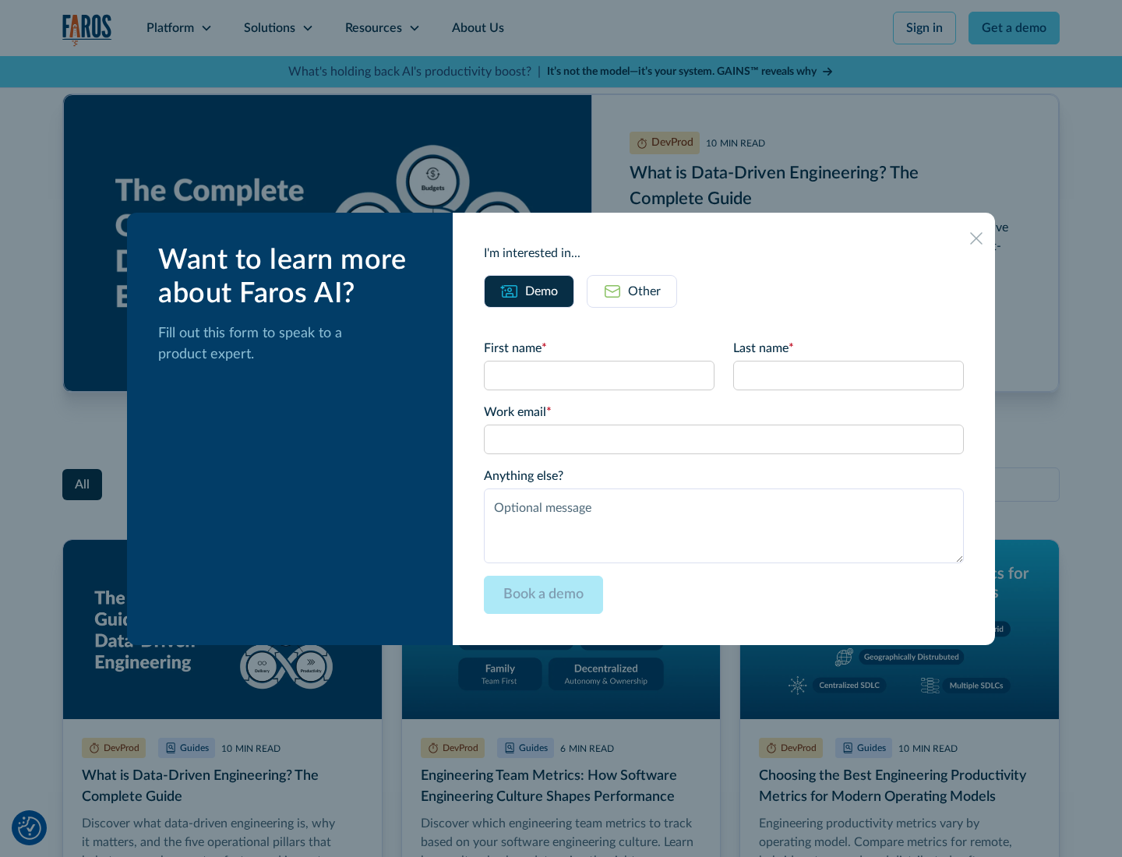
click at [632, 291] on div "Other" at bounding box center [644, 291] width 33 height 19
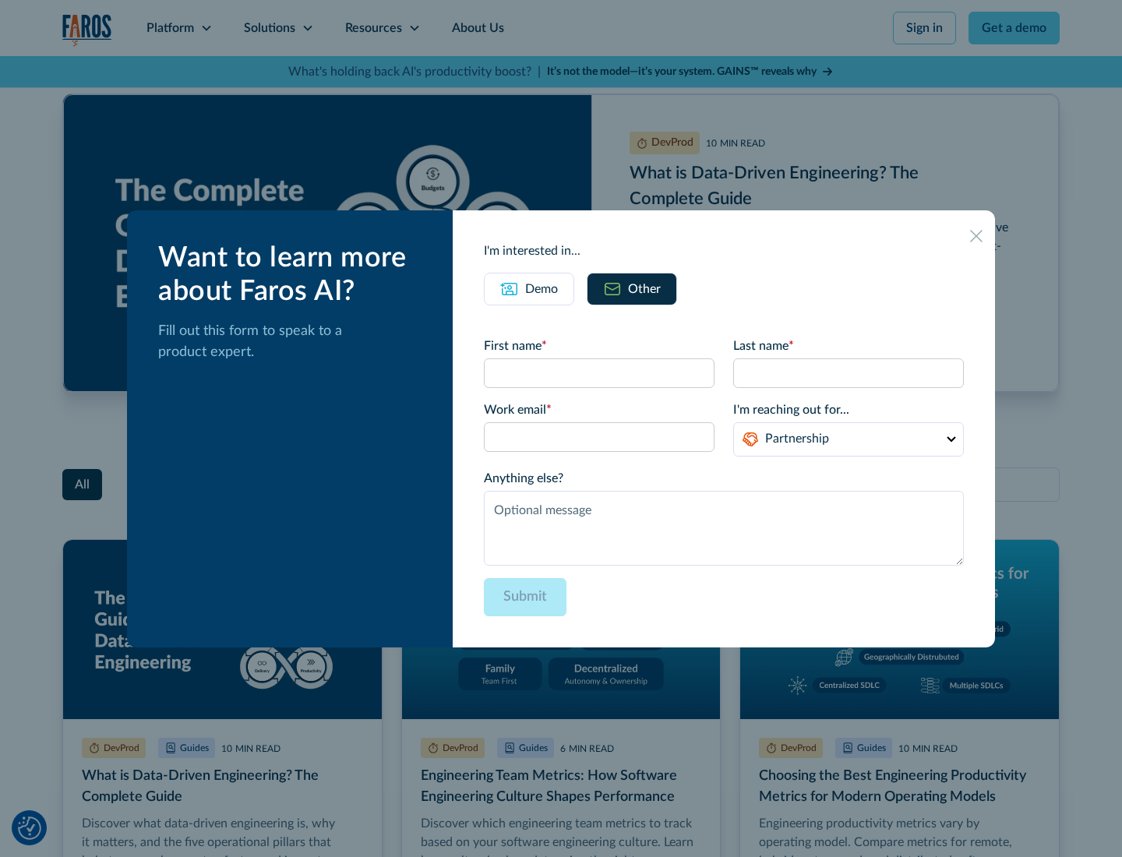
click at [976, 235] on icon at bounding box center [976, 236] width 12 height 12
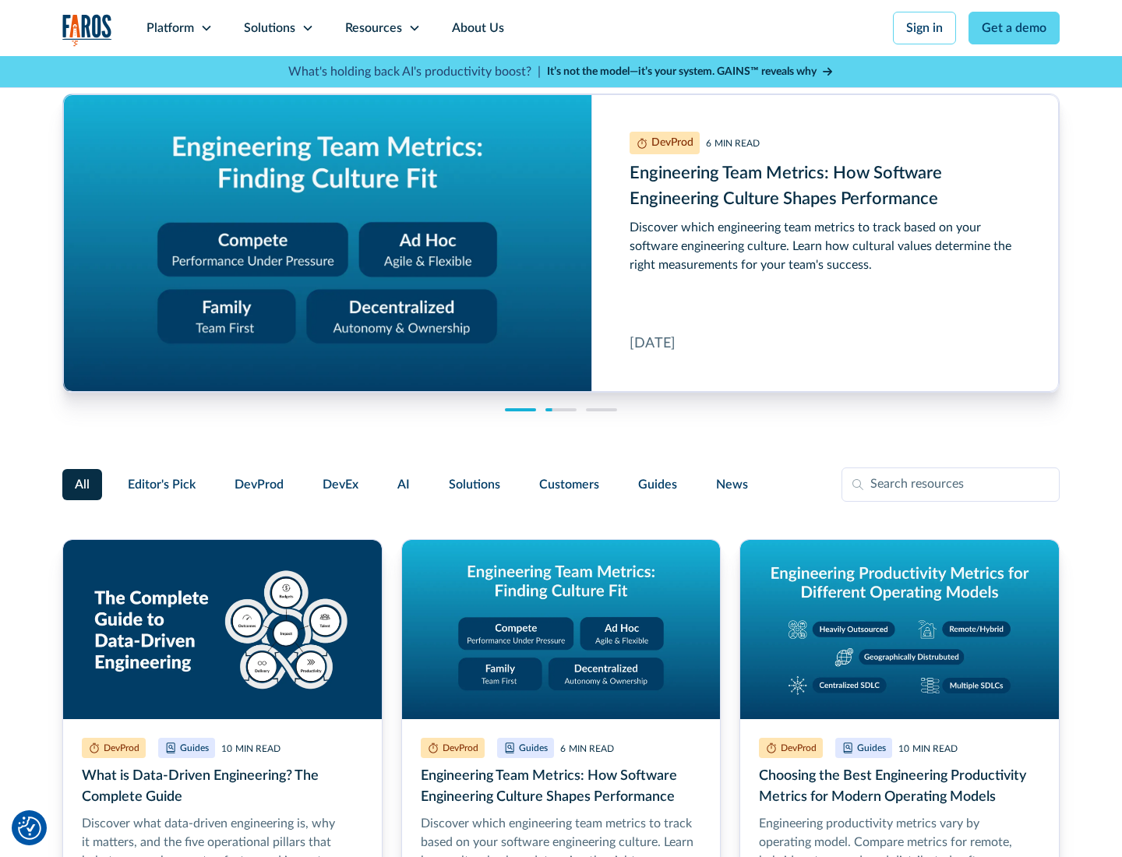
click at [476, 28] on link "About Us" at bounding box center [477, 28] width 83 height 56
